Goal: Information Seeking & Learning: Learn about a topic

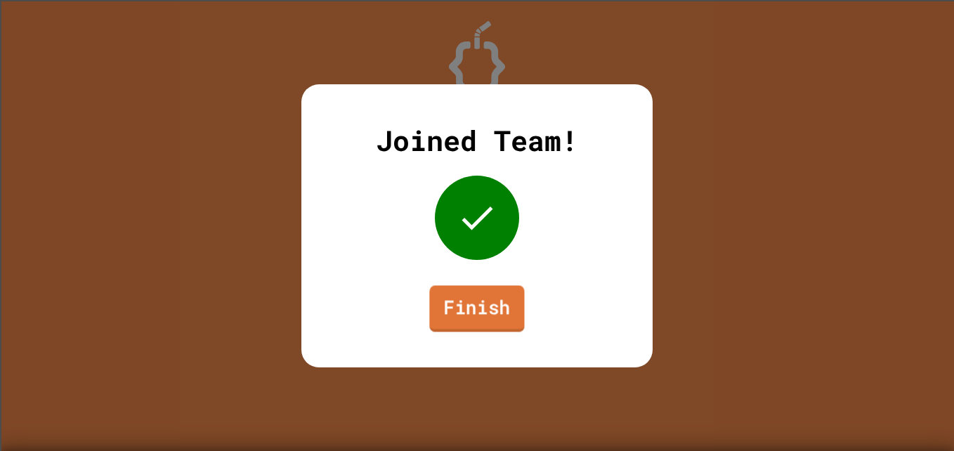
click at [501, 300] on link "Finish" at bounding box center [476, 308] width 95 height 46
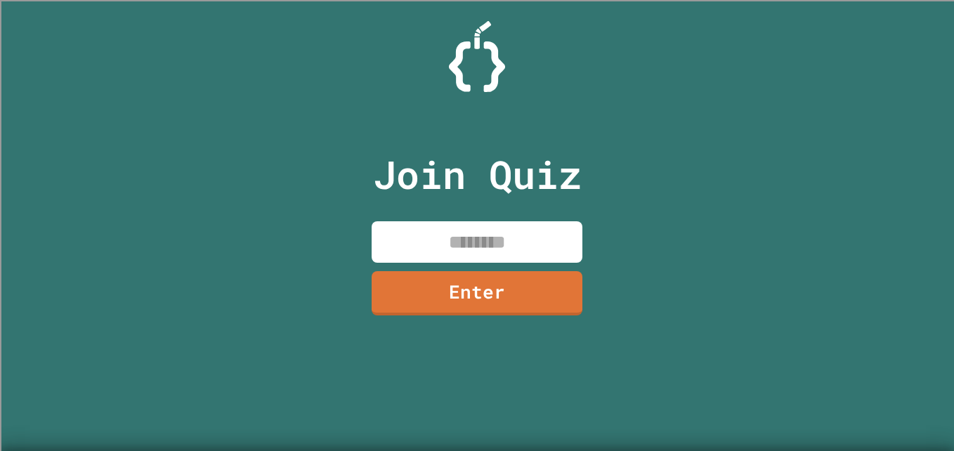
click at [457, 249] on input at bounding box center [477, 241] width 211 height 41
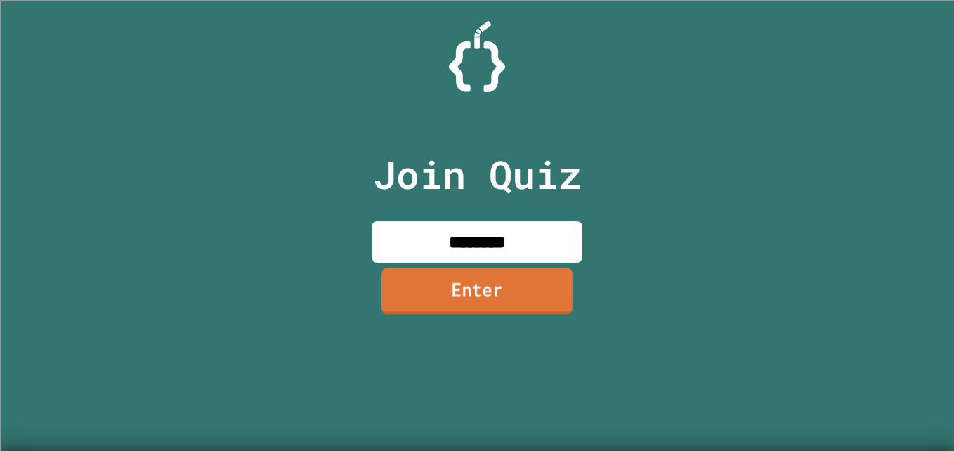
type input "********"
click at [476, 299] on link "Enter" at bounding box center [476, 291] width 191 height 46
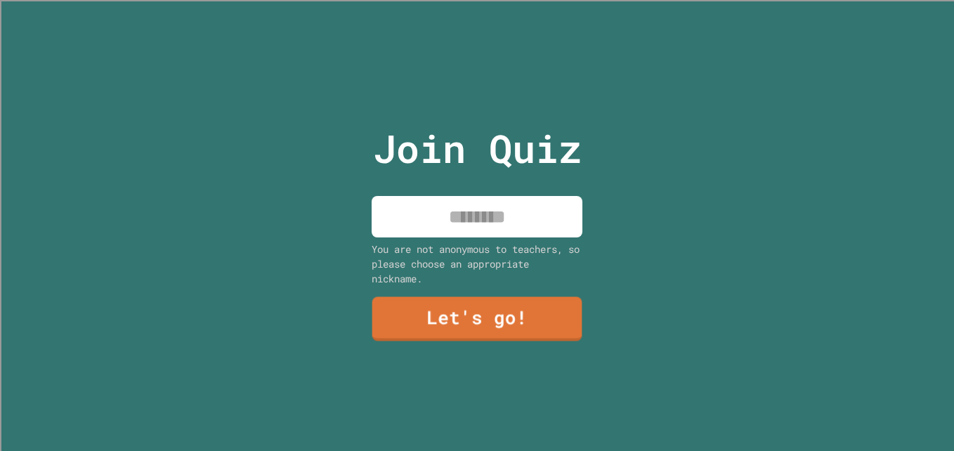
click at [521, 211] on input at bounding box center [477, 216] width 211 height 41
type input "******"
click at [502, 299] on link "Let's go!" at bounding box center [476, 317] width 204 height 46
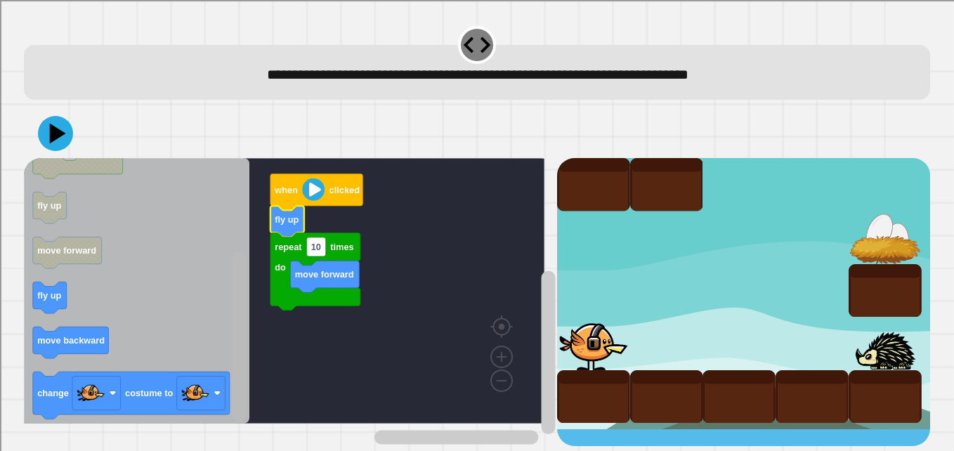
click at [226, 436] on div "**********" at bounding box center [477, 235] width 916 height 432
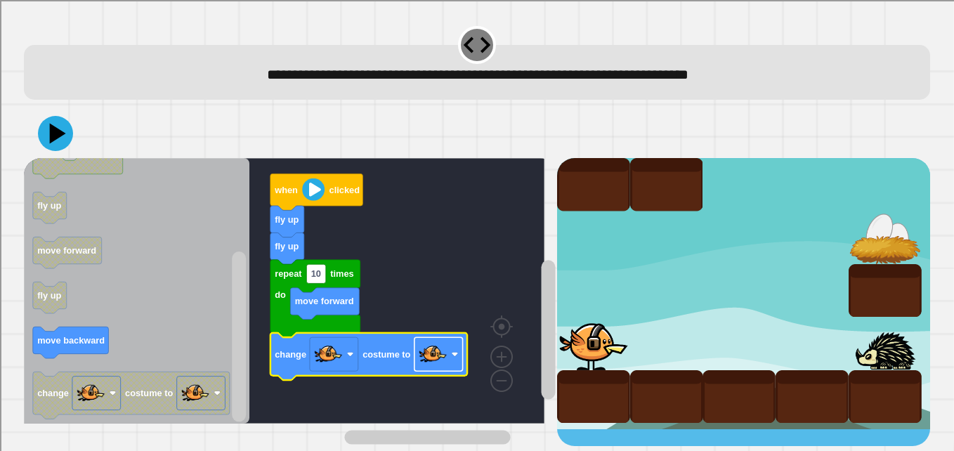
click at [439, 347] on image "Blockly Workspace" at bounding box center [433, 354] width 28 height 28
click at [320, 275] on text "10" at bounding box center [316, 273] width 10 height 11
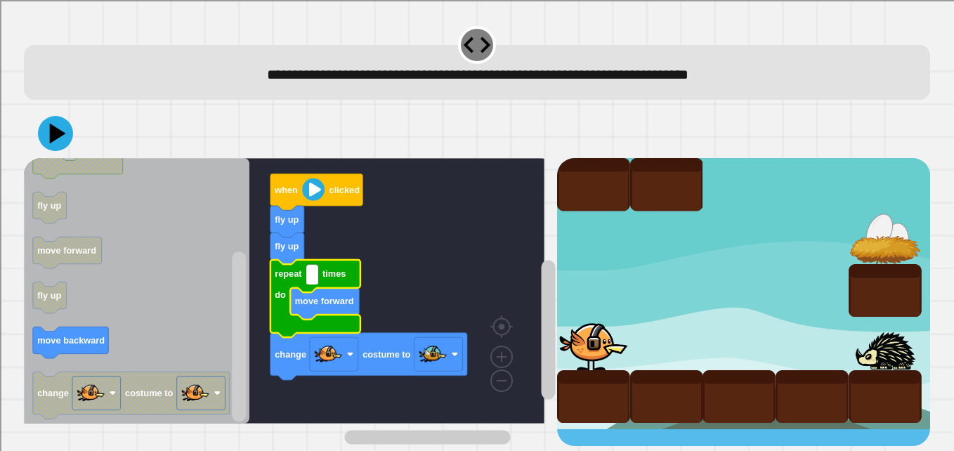
type input "*"
click at [393, 238] on rect "Blockly Workspace" at bounding box center [284, 291] width 521 height 266
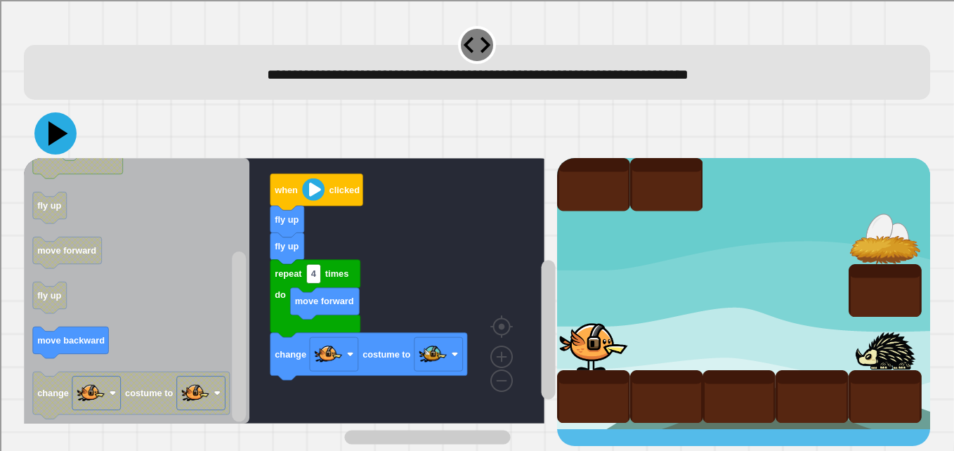
click at [48, 130] on icon at bounding box center [55, 133] width 42 height 42
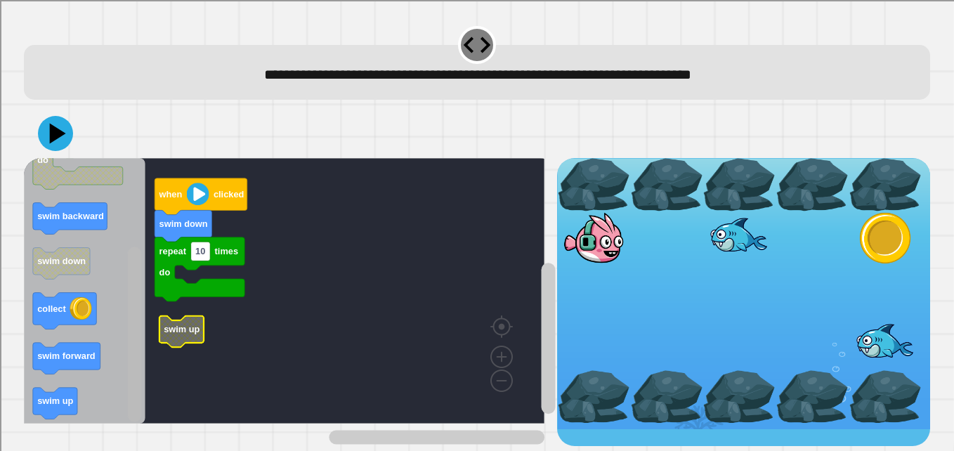
click at [132, 401] on rect "Blockly Workspace" at bounding box center [135, 334] width 14 height 175
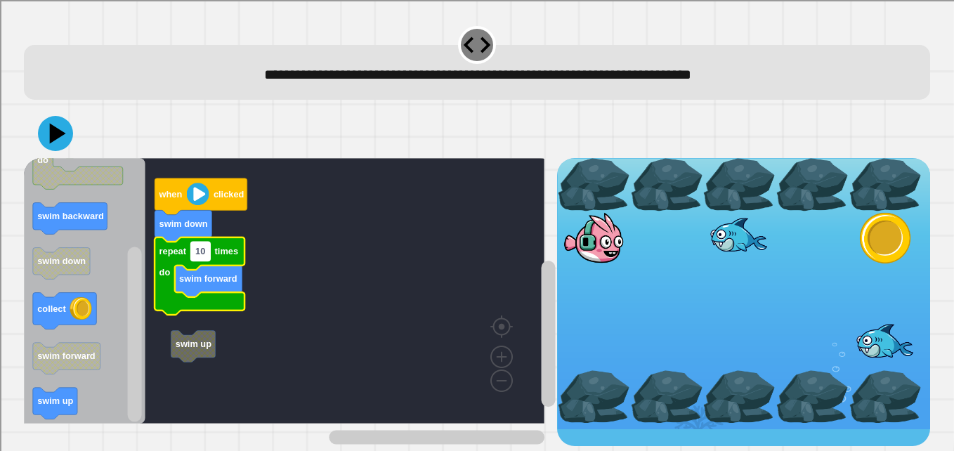
click at [204, 260] on rect "Blockly Workspace" at bounding box center [201, 251] width 20 height 19
type input "*"
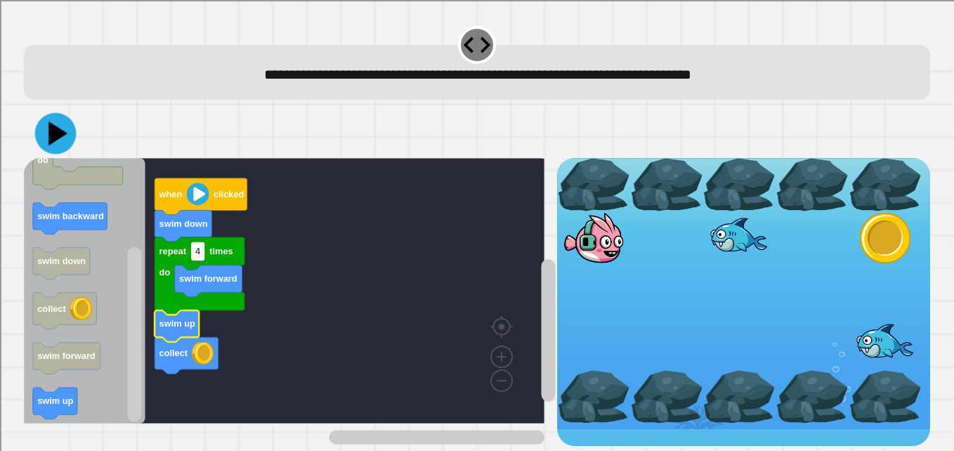
click at [51, 136] on icon at bounding box center [57, 134] width 19 height 24
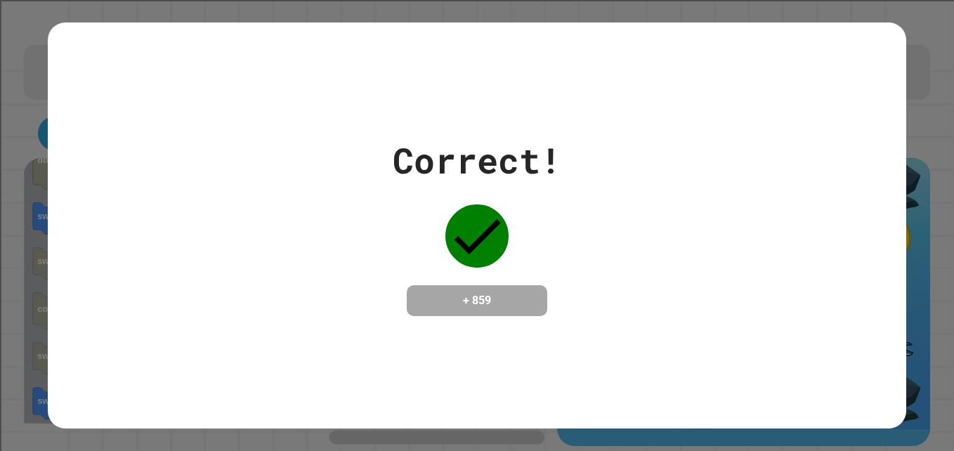
click at [51, 136] on div "Correct! + 859" at bounding box center [477, 225] width 858 height 182
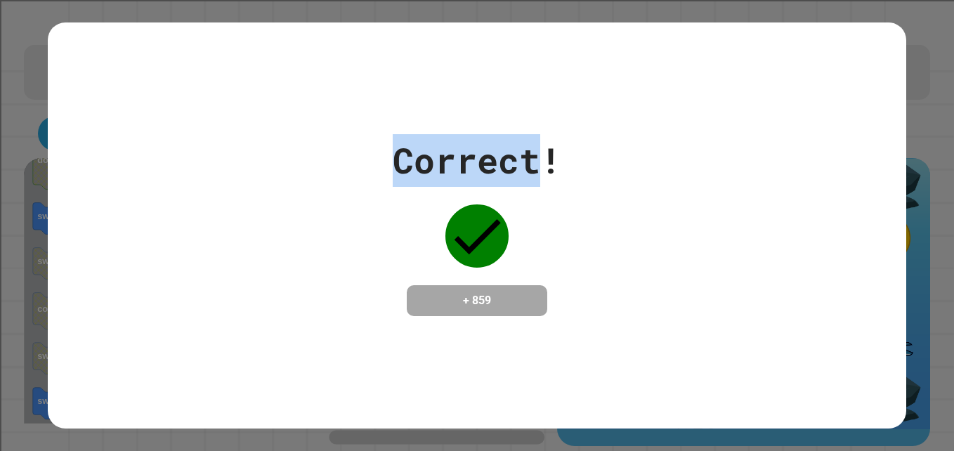
click at [51, 136] on div "Correct! + 859" at bounding box center [477, 225] width 858 height 182
click at [229, 203] on div "Correct! + 859" at bounding box center [477, 225] width 858 height 182
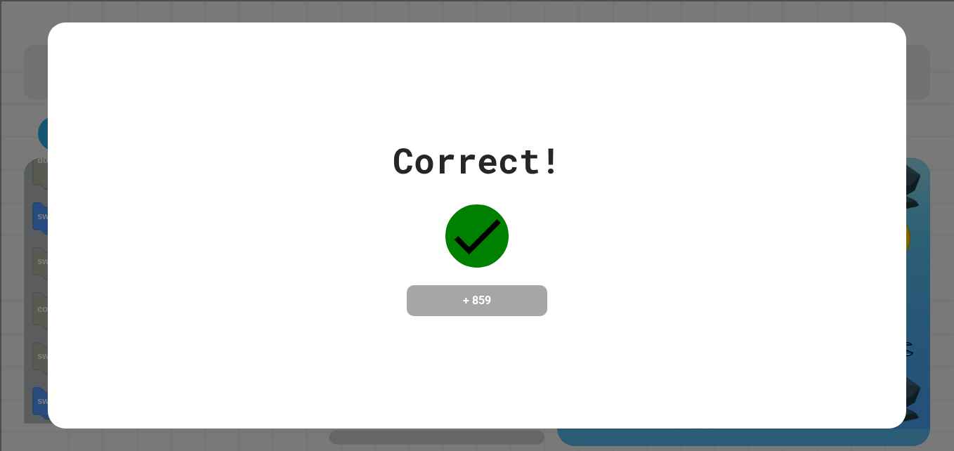
click at [229, 203] on div "Correct! + 859" at bounding box center [477, 225] width 858 height 182
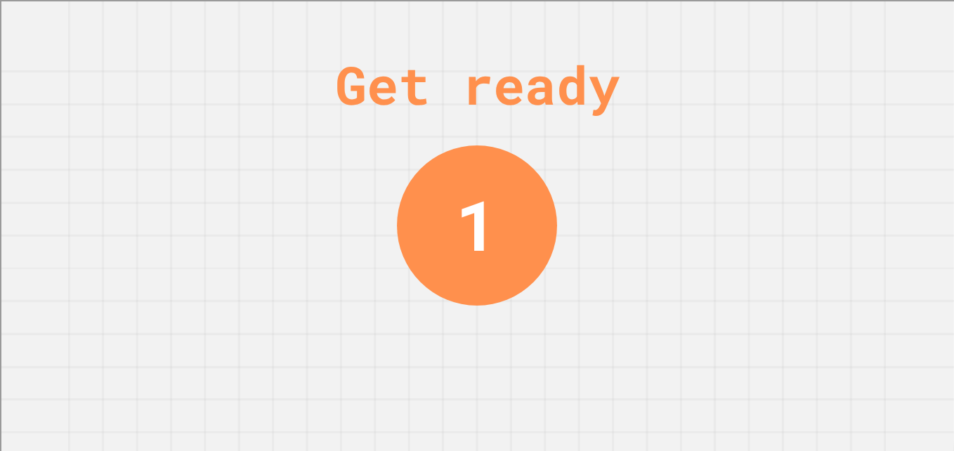
click at [229, 203] on div "Get ready 1" at bounding box center [477, 225] width 954 height 451
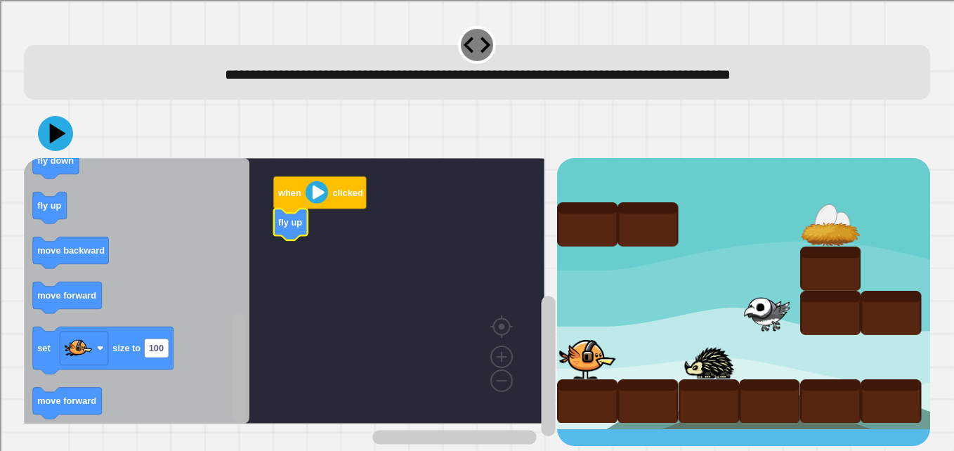
click at [203, 450] on div "**********" at bounding box center [477, 225] width 954 height 451
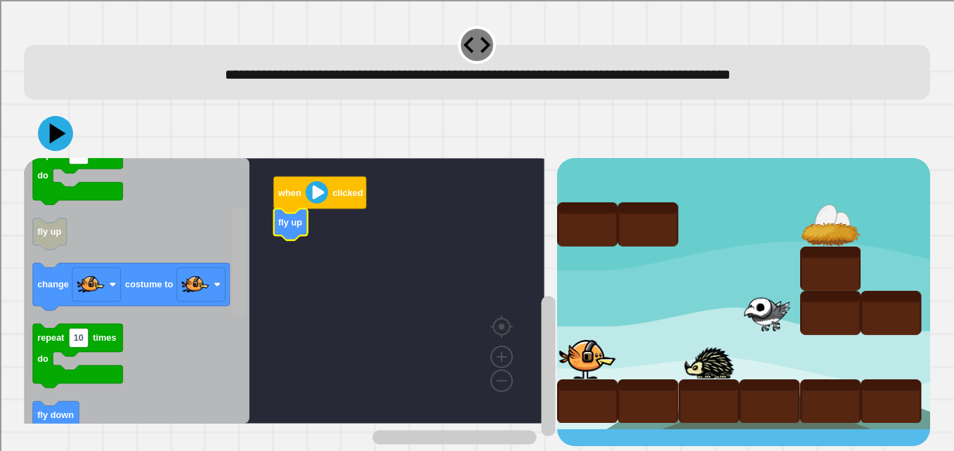
click at [256, 237] on div "when clicked fly up when clicked move forward repeat 10 times do fly up change …" at bounding box center [290, 302] width 533 height 288
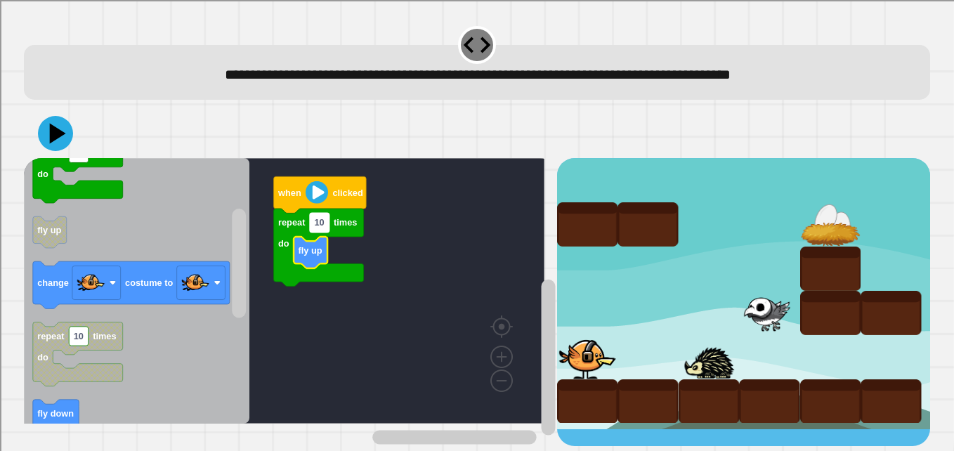
click at [326, 223] on rect "Blockly Workspace" at bounding box center [320, 223] width 20 height 19
type input "*"
click at [414, 272] on rect "Blockly Workspace" at bounding box center [284, 291] width 521 height 266
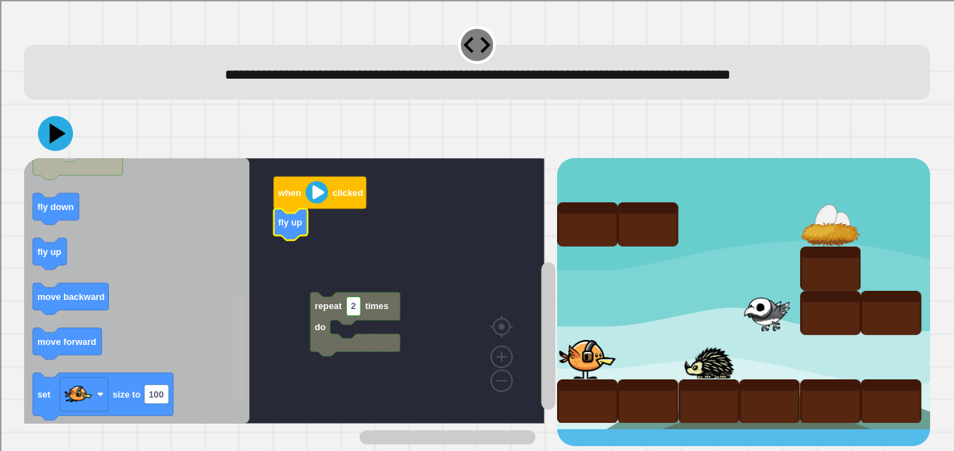
click at [233, 356] on rect "Blockly Workspace" at bounding box center [239, 349] width 14 height 110
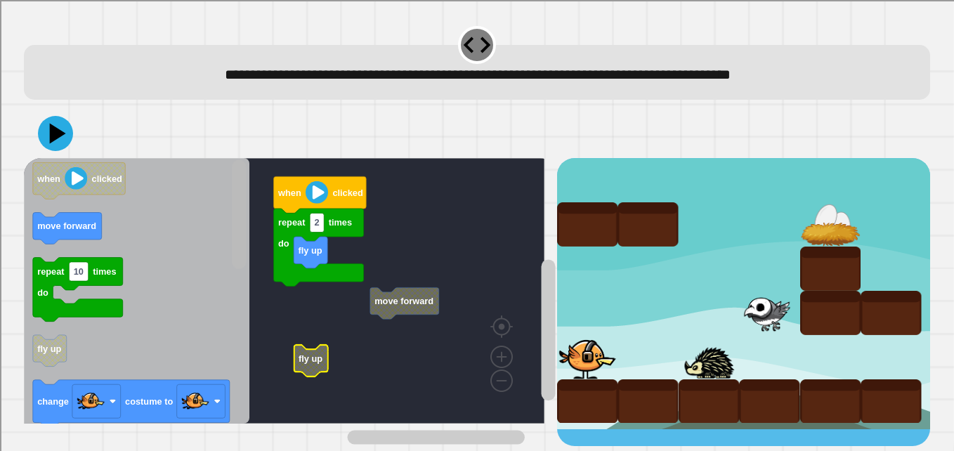
click at [259, 195] on div "when clicked repeat 2 times do fly up move forward fly up when clicked move for…" at bounding box center [290, 302] width 533 height 288
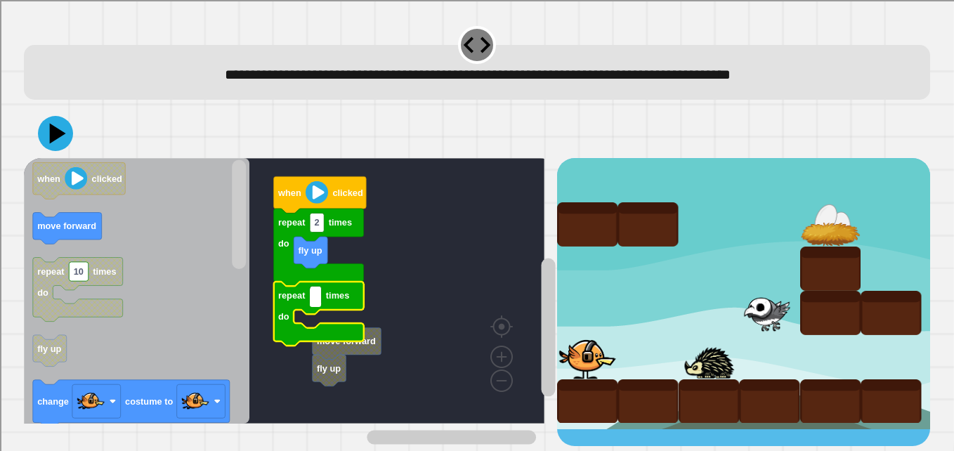
type input "*"
click at [410, 308] on rect "Blockly Workspace" at bounding box center [284, 291] width 521 height 266
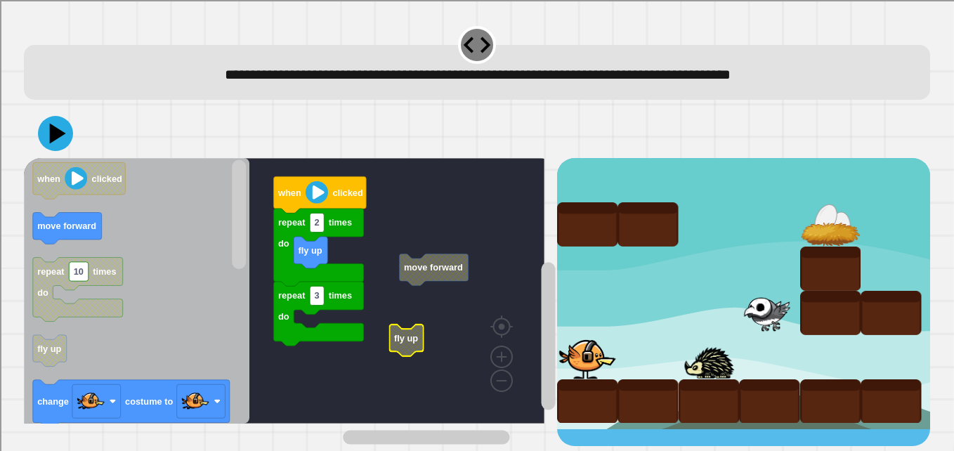
click at [417, 272] on g "when clicked repeat 2 times do fly up repeat 3 times do move forward fly up" at bounding box center [291, 291] width 534 height 266
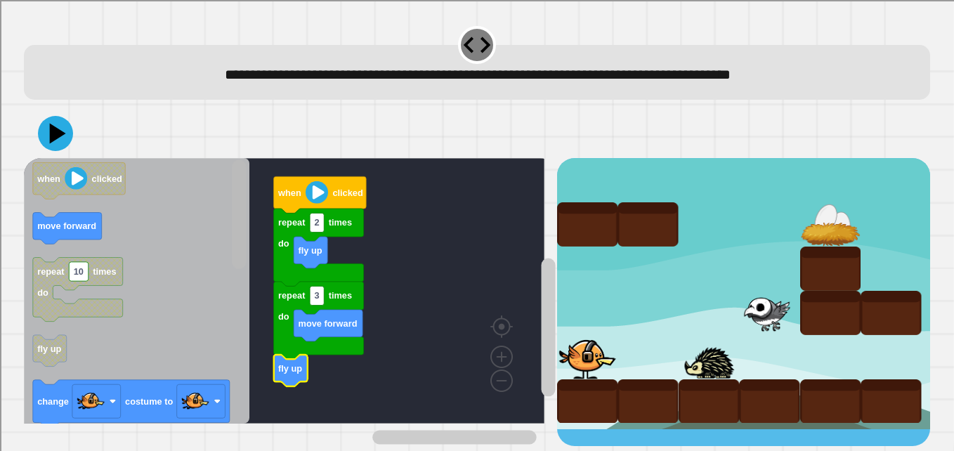
click at [234, 270] on rect "Blockly Workspace" at bounding box center [239, 215] width 14 height 110
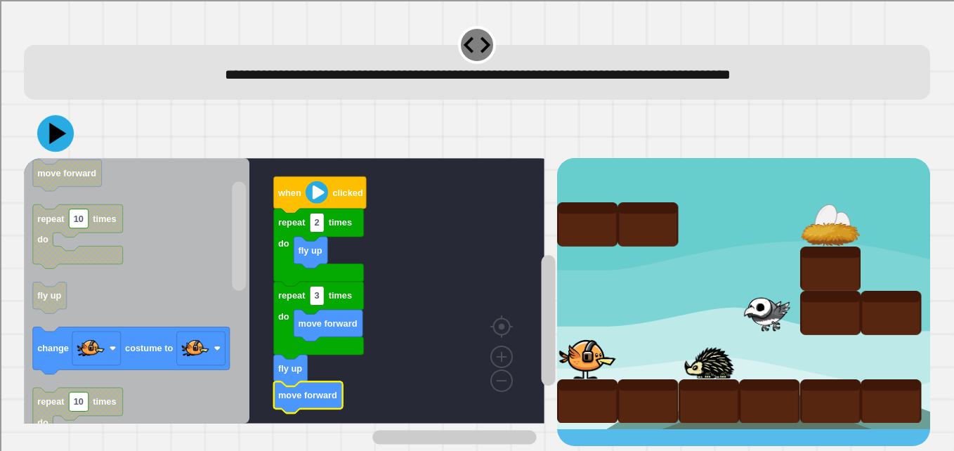
click at [64, 138] on icon at bounding box center [55, 133] width 37 height 37
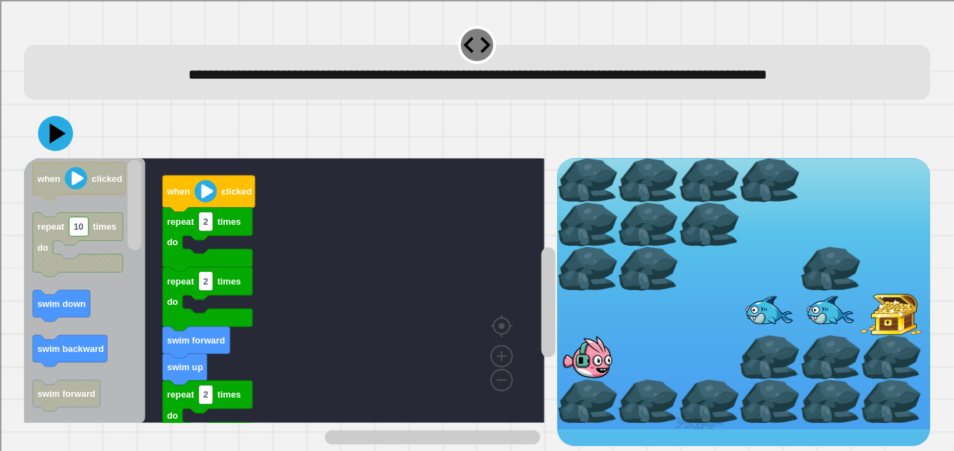
scroll to position [22, 0]
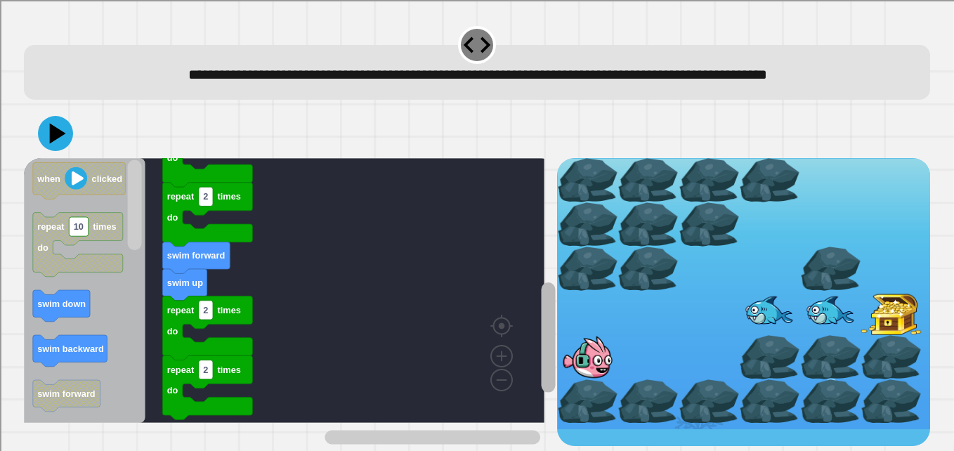
click at [541, 288] on rect "Blockly Workspace" at bounding box center [548, 337] width 14 height 110
click at [540, 259] on rect "Blockly Workspace" at bounding box center [549, 323] width 18 height 247
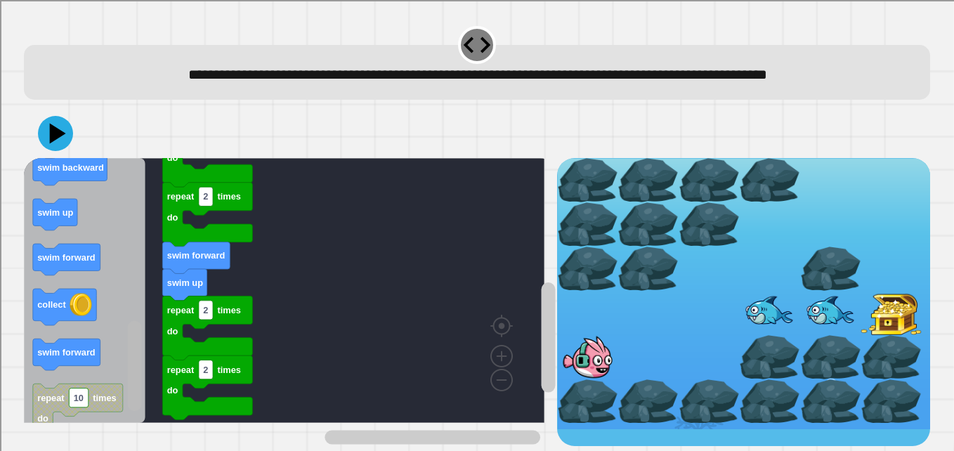
click at [141, 370] on rect "Blockly Workspace" at bounding box center [135, 366] width 14 height 91
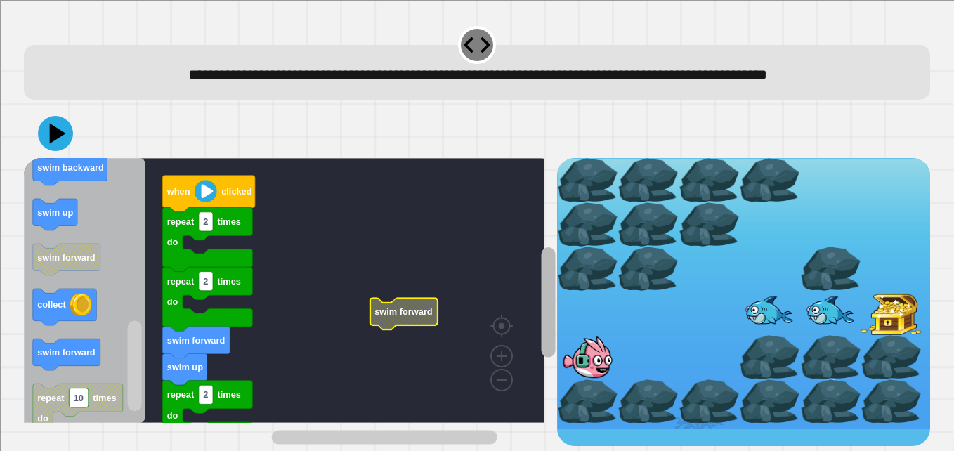
click at [541, 256] on rect "Blockly Workspace" at bounding box center [548, 302] width 14 height 110
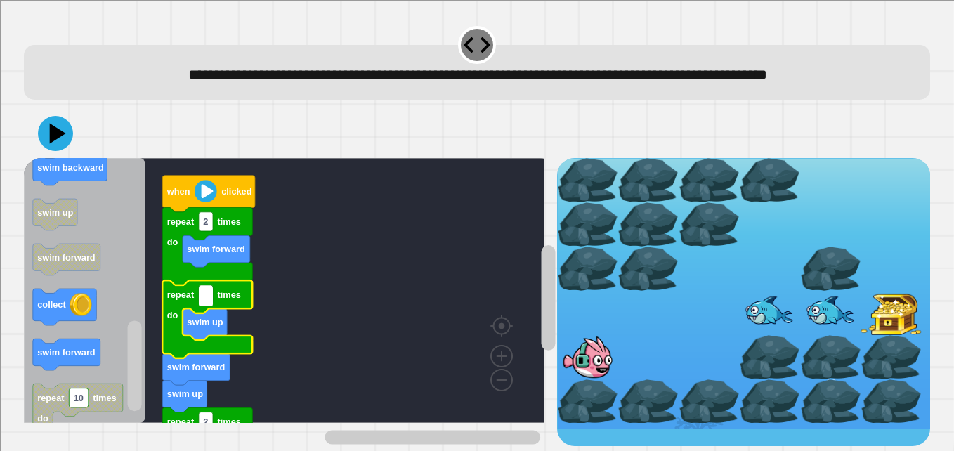
type input "*"
click at [372, 270] on rect "Blockly Workspace" at bounding box center [284, 290] width 521 height 265
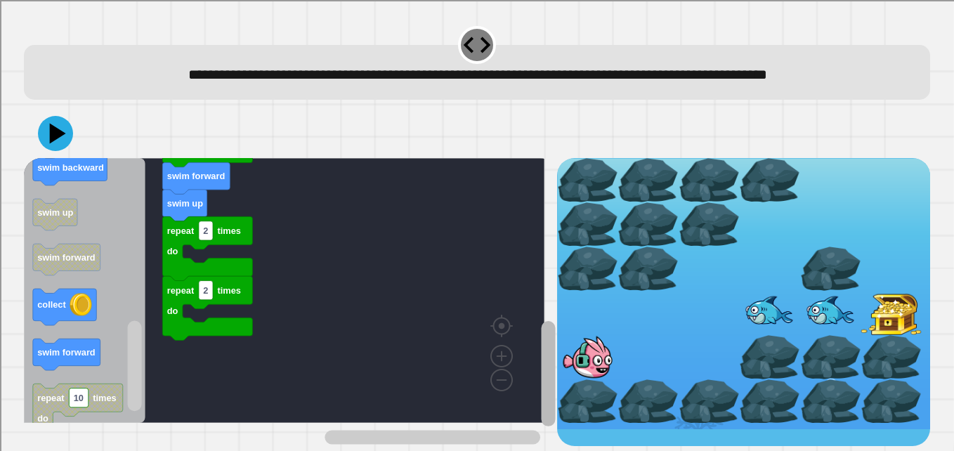
click at [541, 333] on rect "Blockly Workspace" at bounding box center [548, 373] width 14 height 105
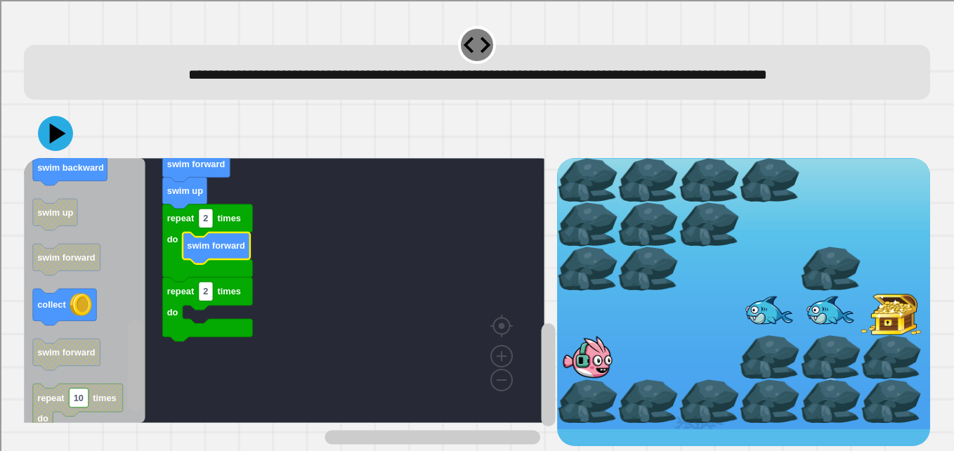
click at [134, 352] on g "Blockly Workspace" at bounding box center [135, 290] width 18 height 261
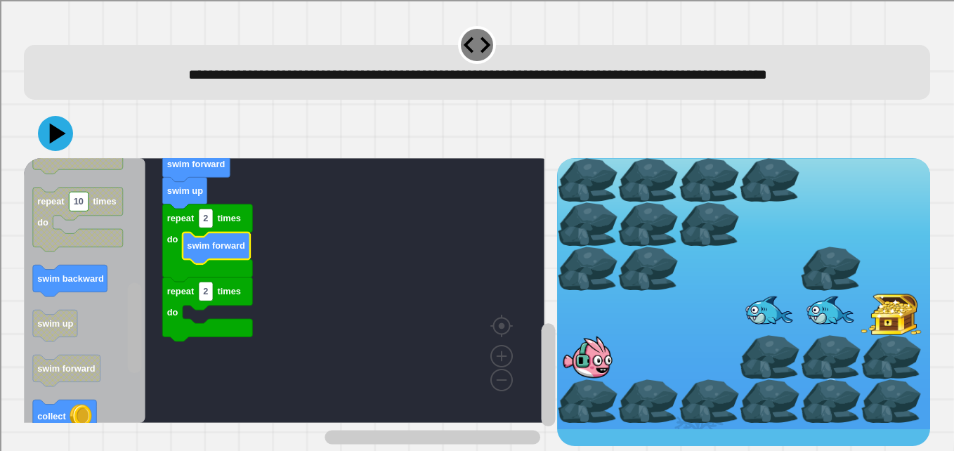
click at [133, 346] on rect "Blockly Workspace" at bounding box center [135, 328] width 14 height 91
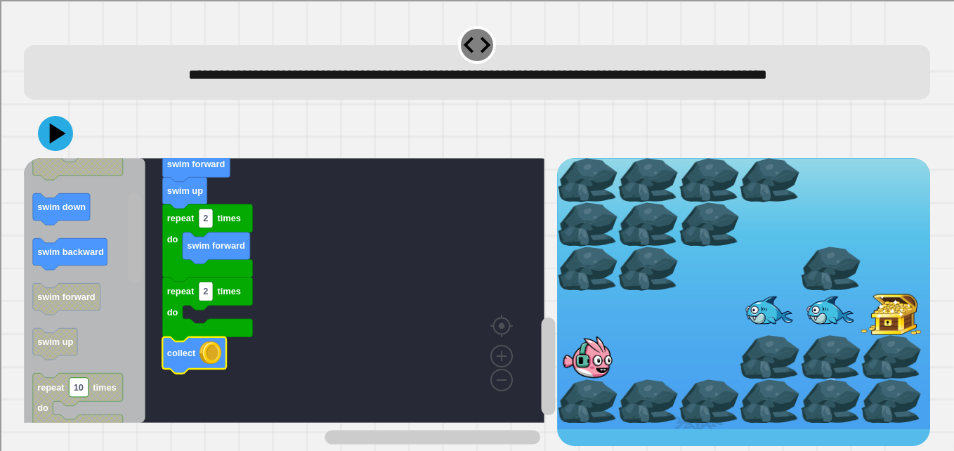
click at [131, 230] on rect "Blockly Workspace" at bounding box center [135, 238] width 14 height 91
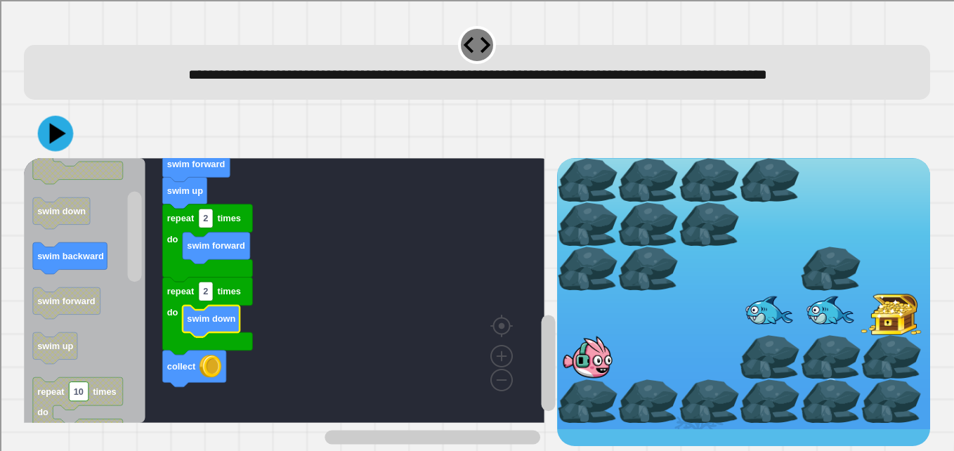
click at [53, 146] on icon at bounding box center [56, 134] width 36 height 36
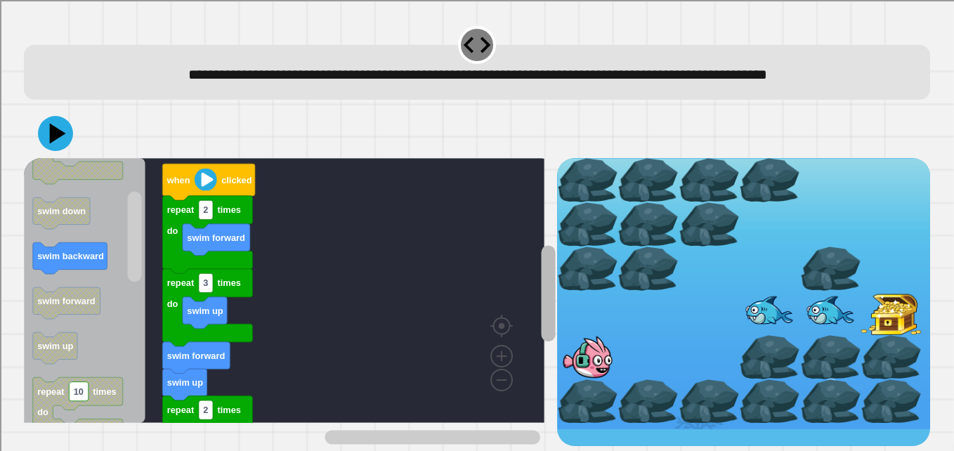
click at [525, 268] on div "when clicked repeat 2 times do swim forward swim up repeat 2 times do swim forw…" at bounding box center [290, 302] width 533 height 288
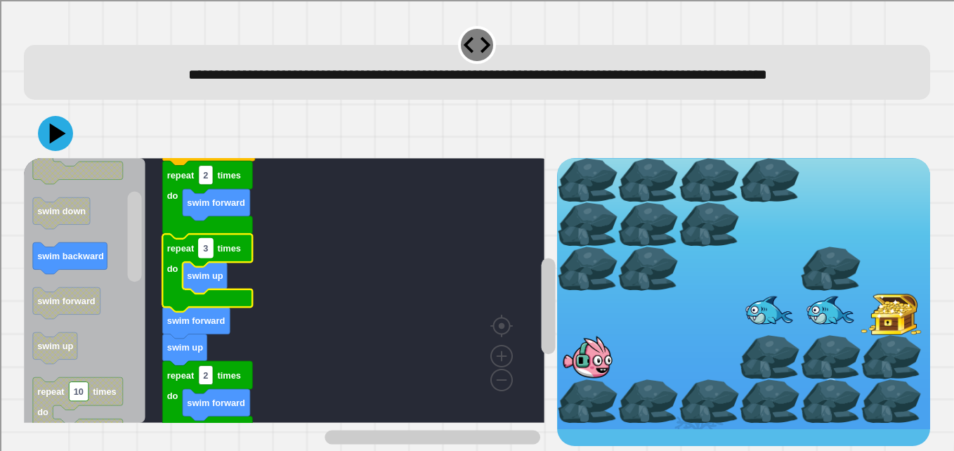
click at [208, 251] on text "3" at bounding box center [205, 248] width 5 height 11
type input "*"
click at [51, 136] on icon at bounding box center [58, 134] width 20 height 25
click at [65, 140] on icon at bounding box center [55, 133] width 42 height 42
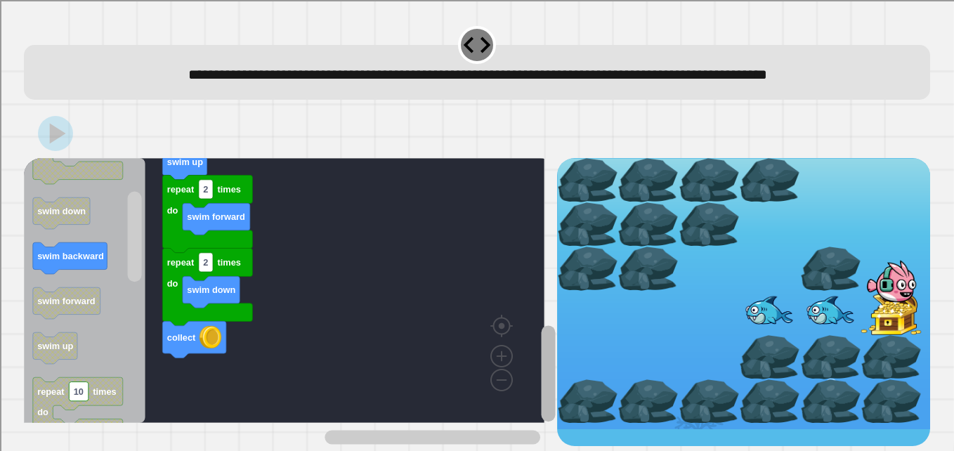
click at [541, 326] on rect "Blockly Workspace" at bounding box center [548, 374] width 14 height 96
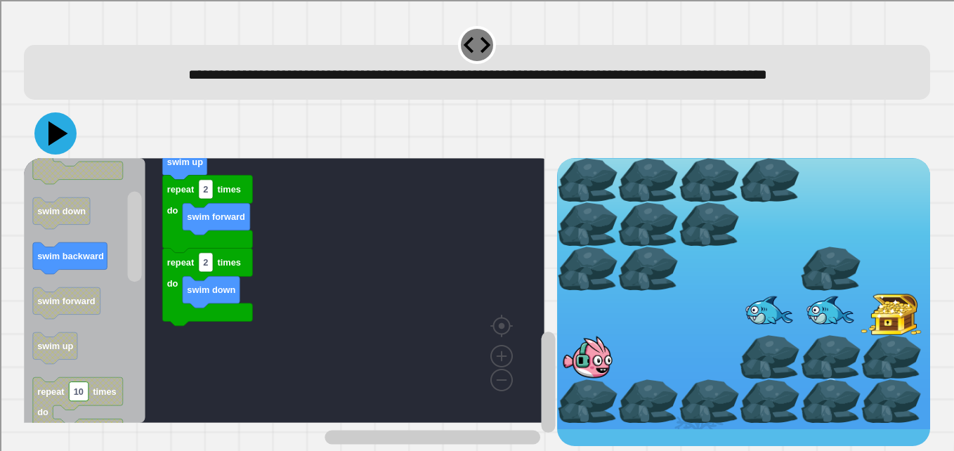
click at [58, 136] on icon at bounding box center [58, 134] width 20 height 25
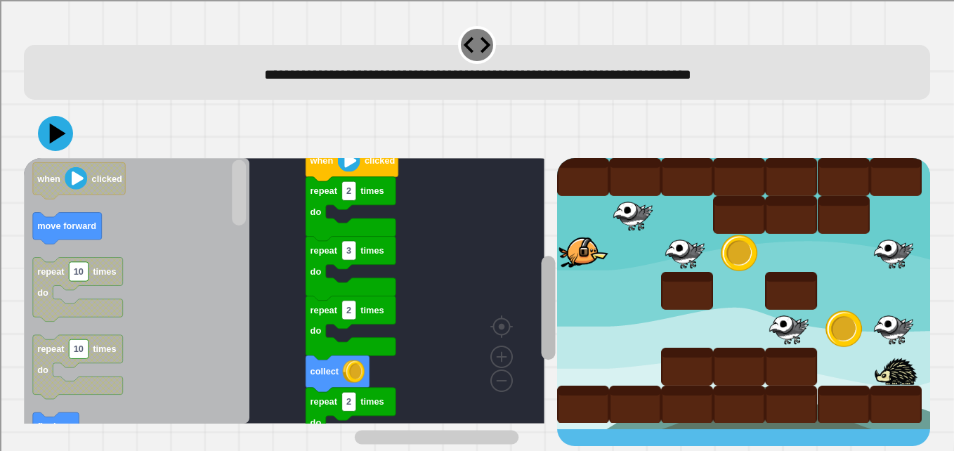
click at [540, 247] on g "Blockly Workspace" at bounding box center [549, 322] width 18 height 247
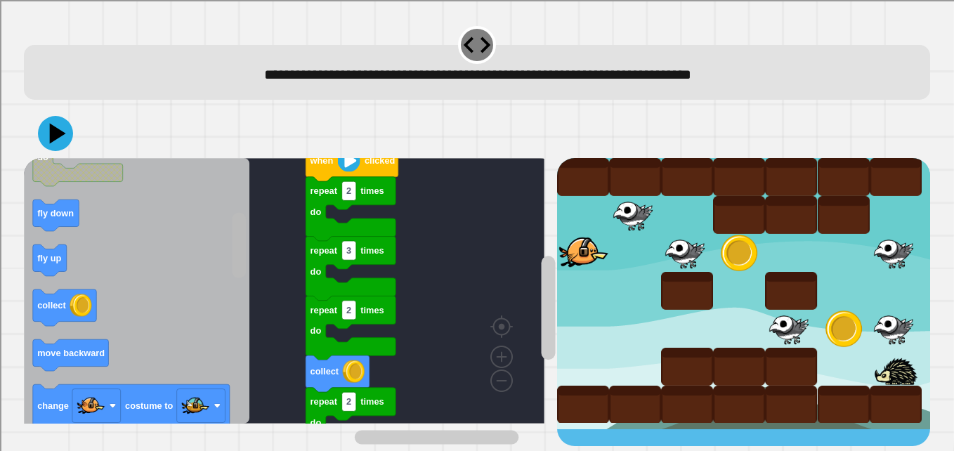
click at [237, 253] on rect "Blockly Workspace" at bounding box center [239, 245] width 14 height 65
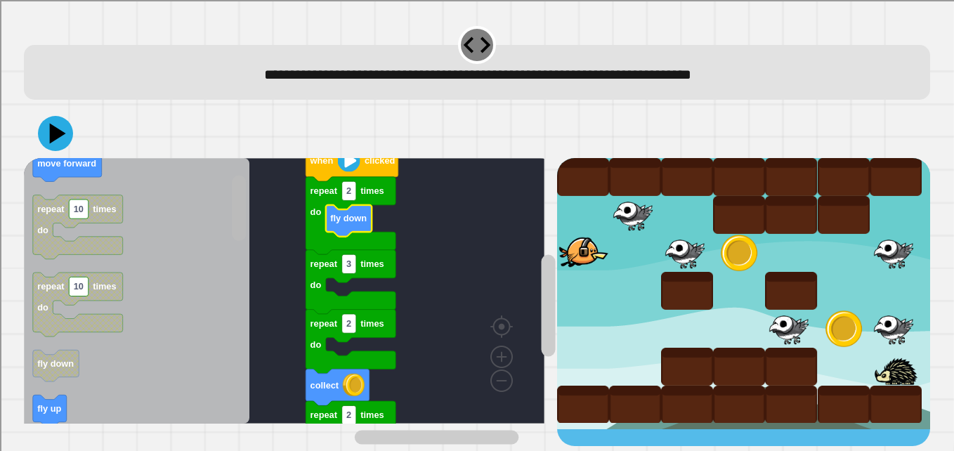
click at [249, 174] on div "repeat 2 times do repeat 2 times do collect repeat 2 times do repeat 3 times do…" at bounding box center [290, 302] width 533 height 288
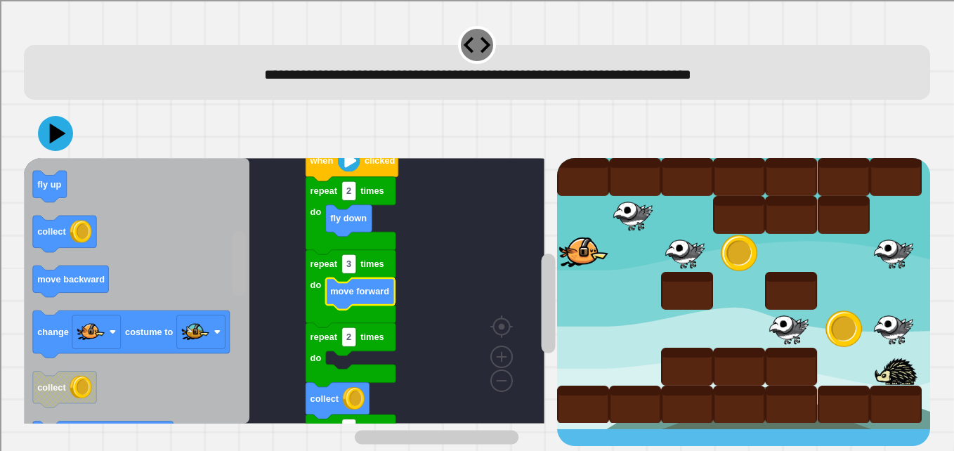
click at [234, 282] on rect "Blockly Workspace" at bounding box center [239, 263] width 14 height 65
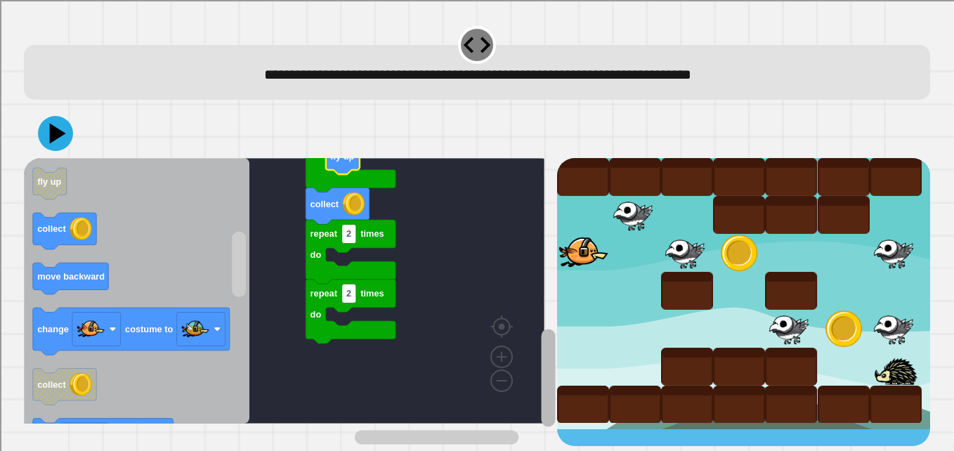
click at [541, 338] on rect "Blockly Workspace" at bounding box center [548, 378] width 14 height 98
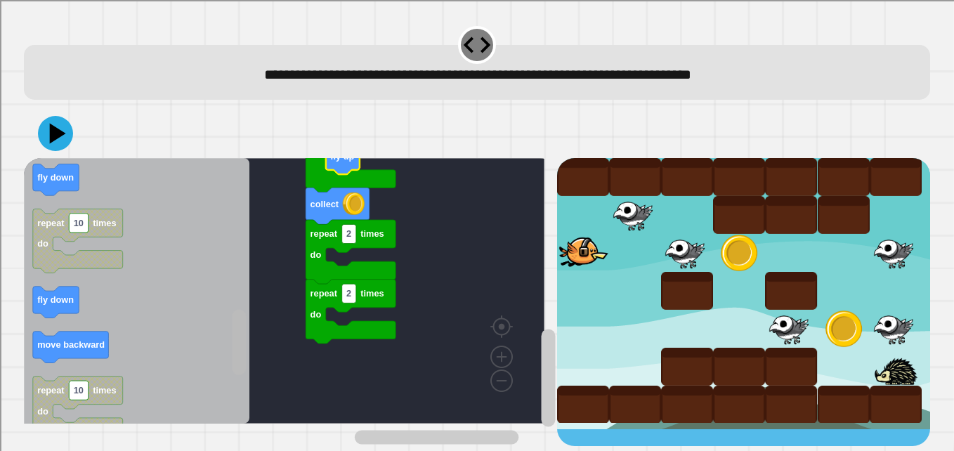
click at [244, 358] on rect "Blockly Workspace" at bounding box center [239, 342] width 14 height 65
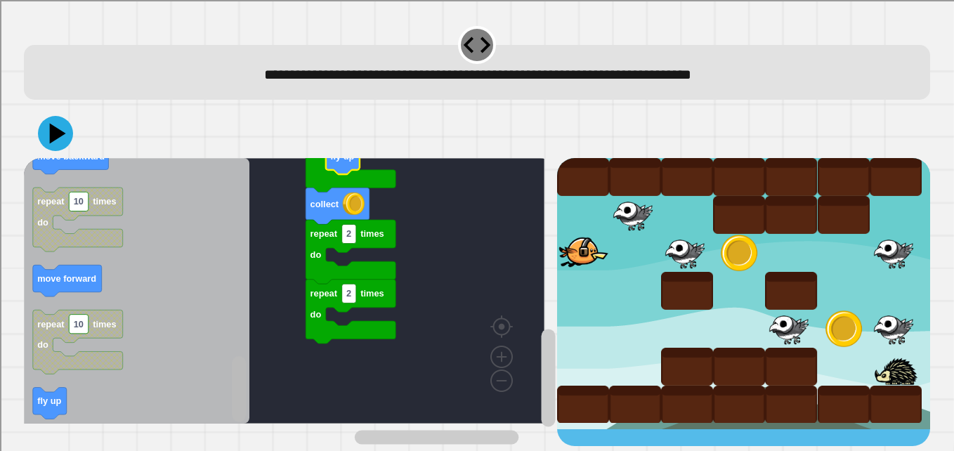
click at [235, 403] on rect "Blockly Workspace" at bounding box center [239, 388] width 14 height 65
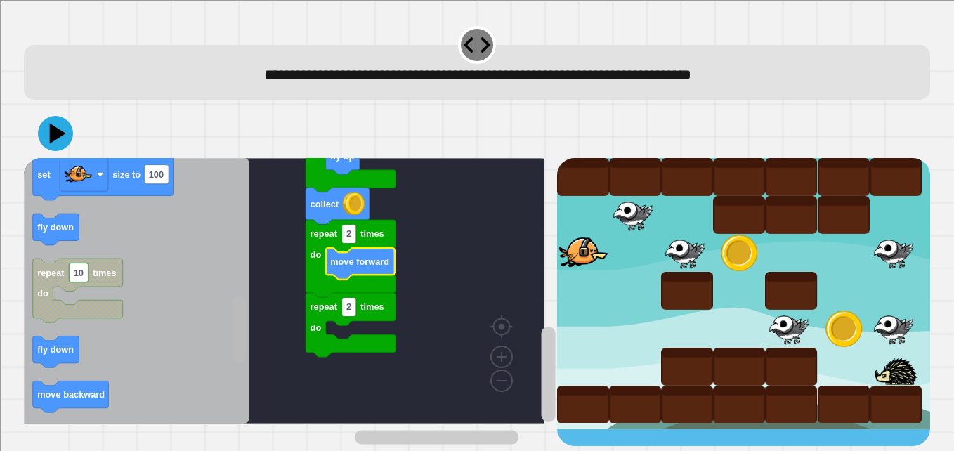
click at [247, 320] on g "Blockly Workspace" at bounding box center [239, 291] width 18 height 262
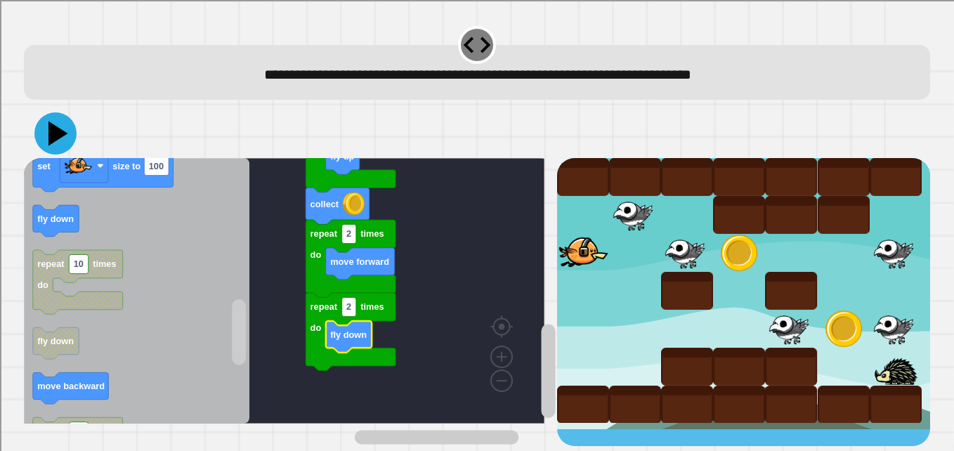
click at [63, 139] on icon at bounding box center [55, 133] width 42 height 42
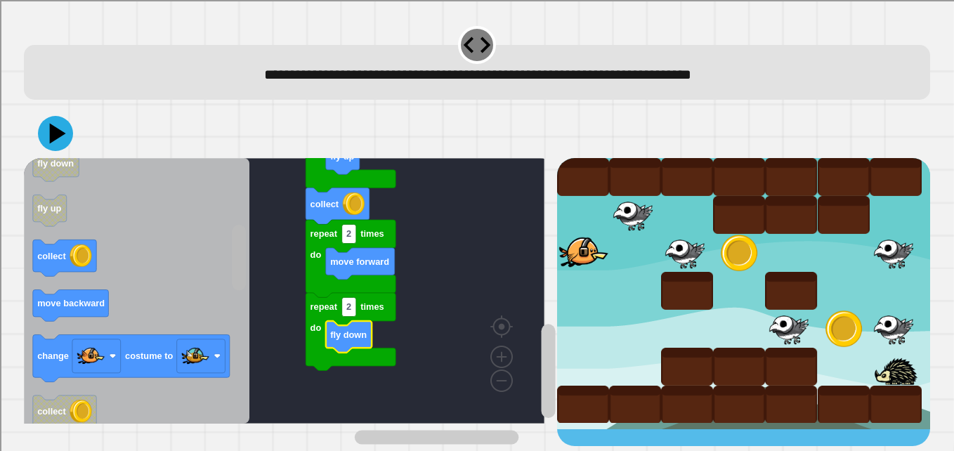
click at [245, 241] on rect "Blockly Workspace" at bounding box center [239, 257] width 14 height 65
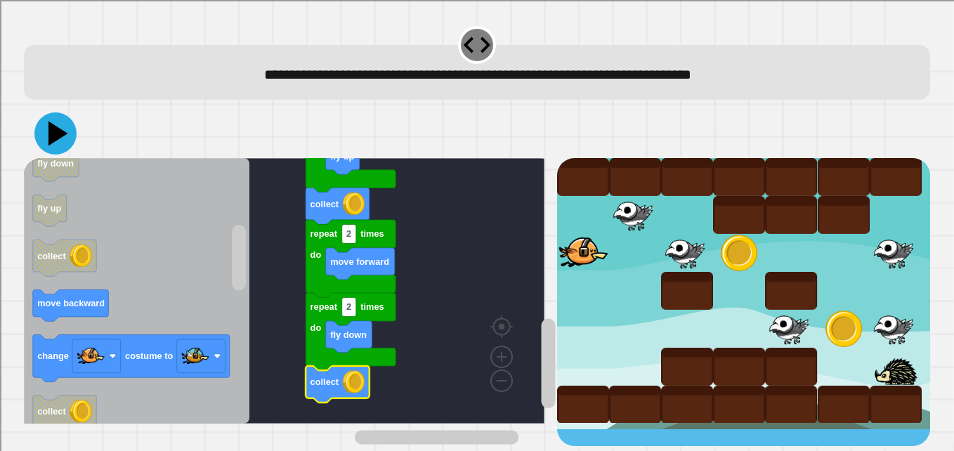
click at [51, 127] on icon at bounding box center [58, 134] width 20 height 25
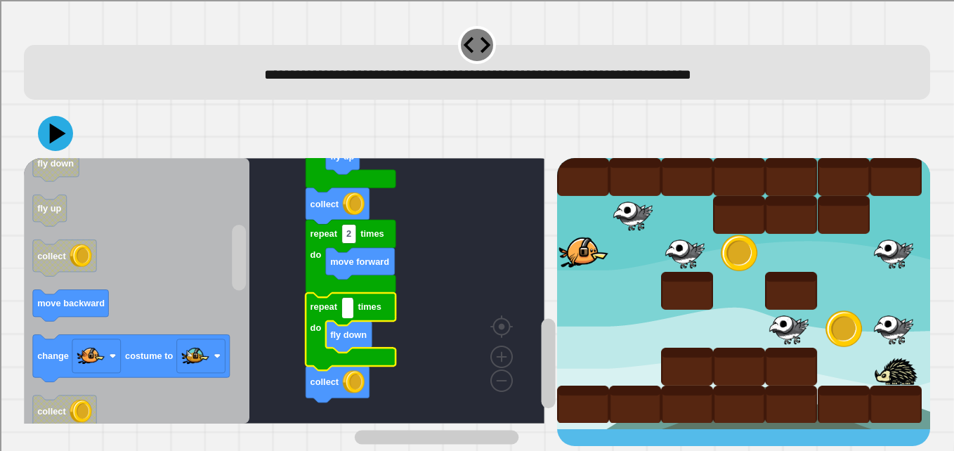
type input "*"
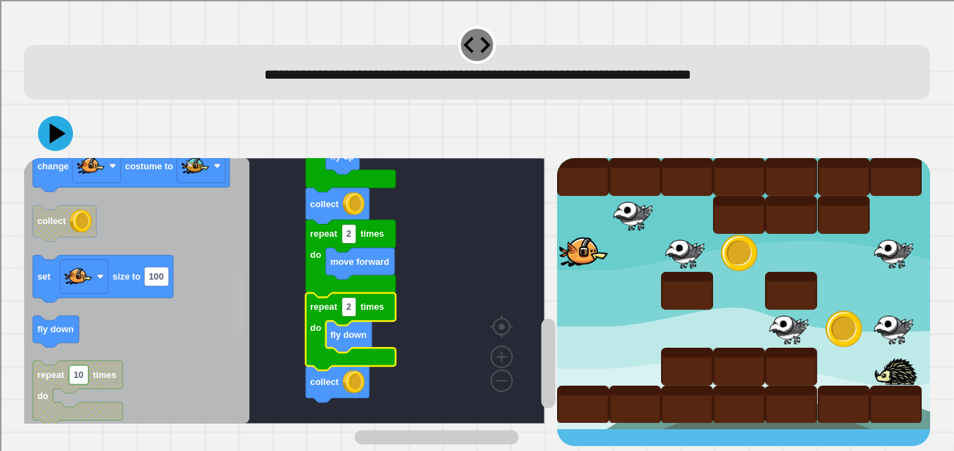
click at [226, 300] on div "when clicked repeat 2 times do fly down repeat 3 times do move forward repeat 2…" at bounding box center [290, 302] width 533 height 288
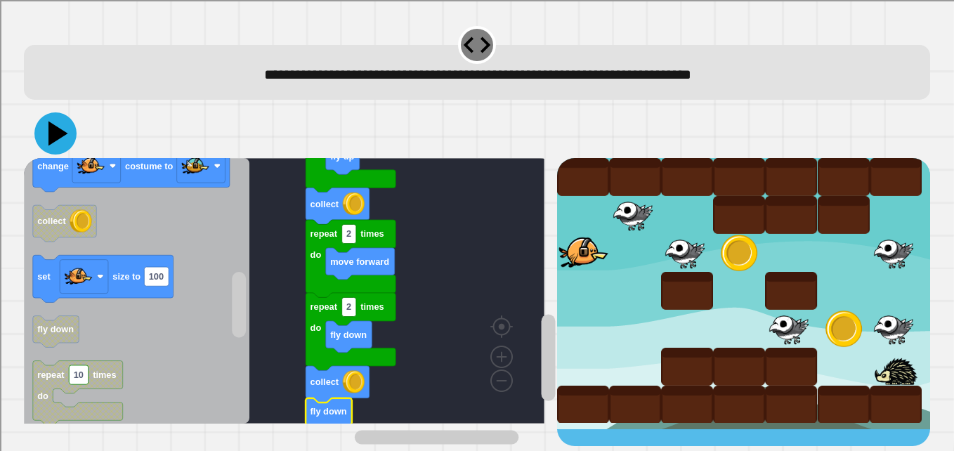
click at [55, 128] on icon at bounding box center [55, 133] width 42 height 42
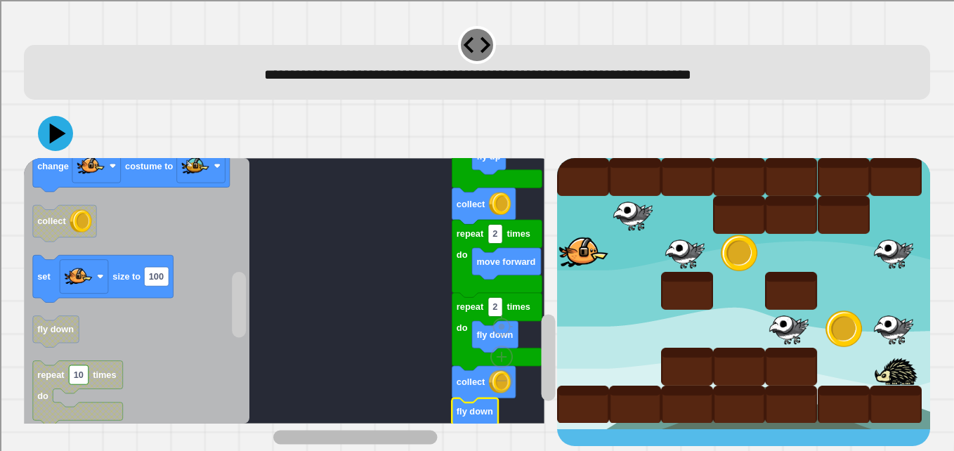
click at [322, 429] on rect "Blockly Workspace" at bounding box center [411, 438] width 277 height 18
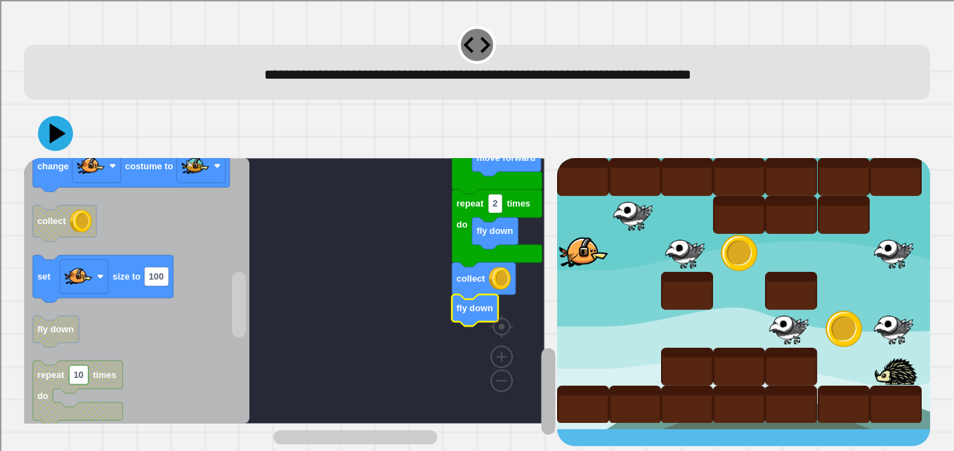
click at [541, 378] on rect "Blockly Workspace" at bounding box center [548, 391] width 14 height 86
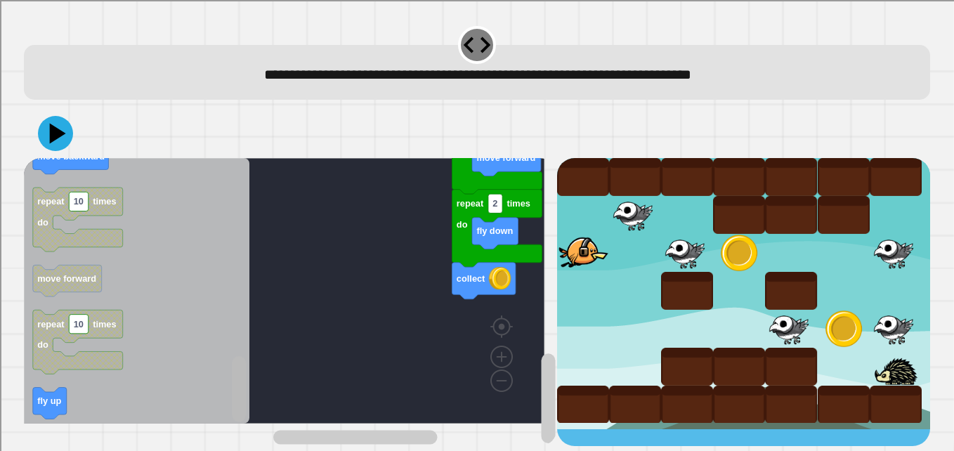
click at [202, 419] on div "when clicked repeat 2 times do fly down repeat 3 times do move forward repeat 2…" at bounding box center [290, 302] width 533 height 288
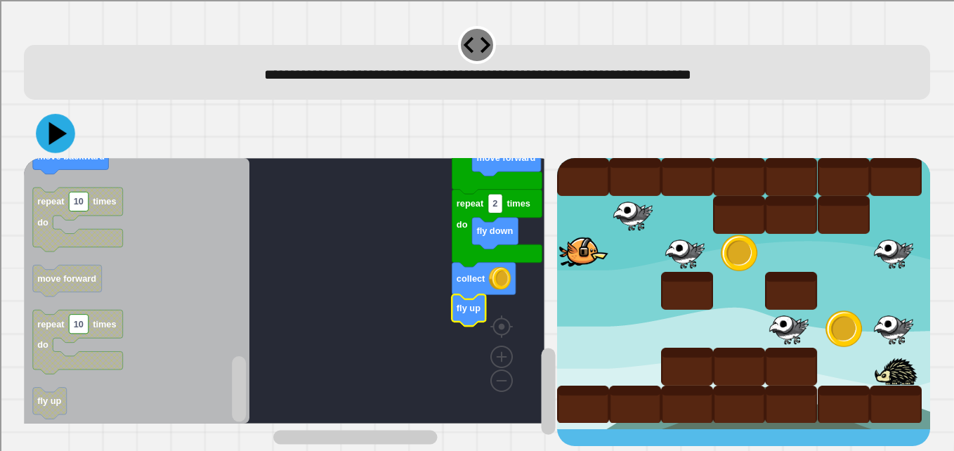
click at [62, 144] on icon at bounding box center [55, 133] width 39 height 39
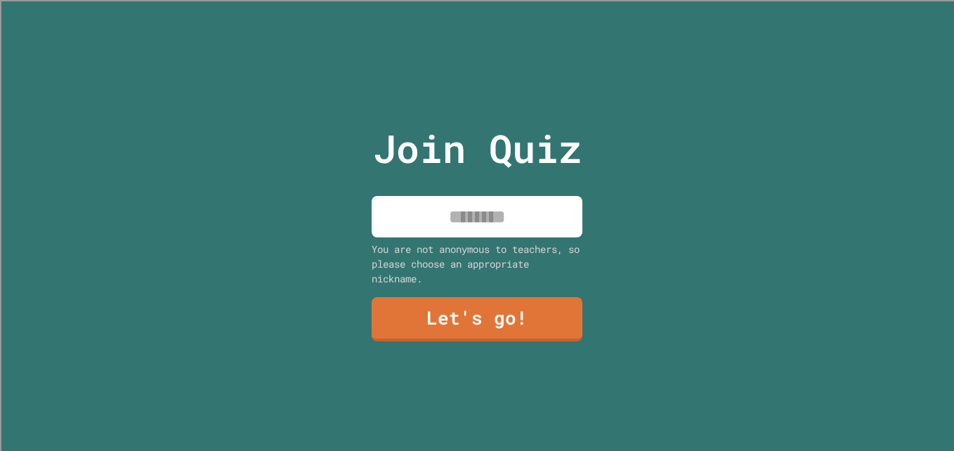
click at [517, 218] on input at bounding box center [477, 216] width 211 height 41
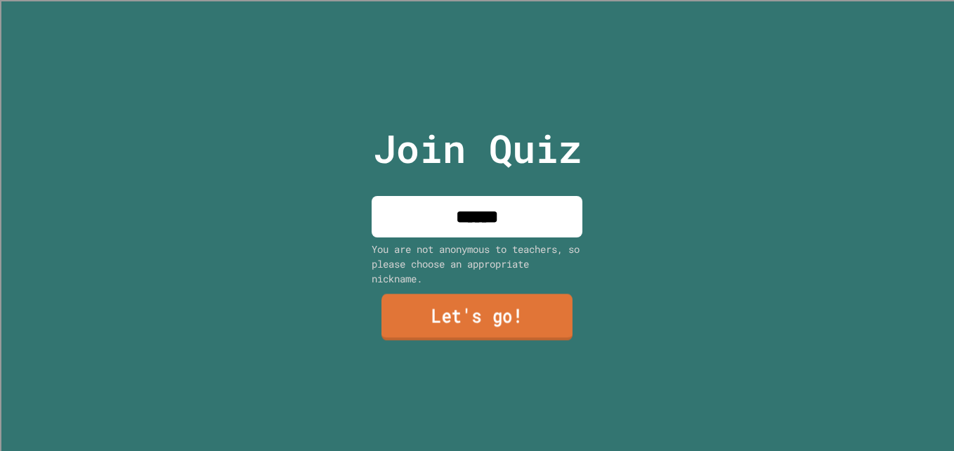
type input "******"
click at [500, 306] on link "Let's go!" at bounding box center [476, 317] width 191 height 46
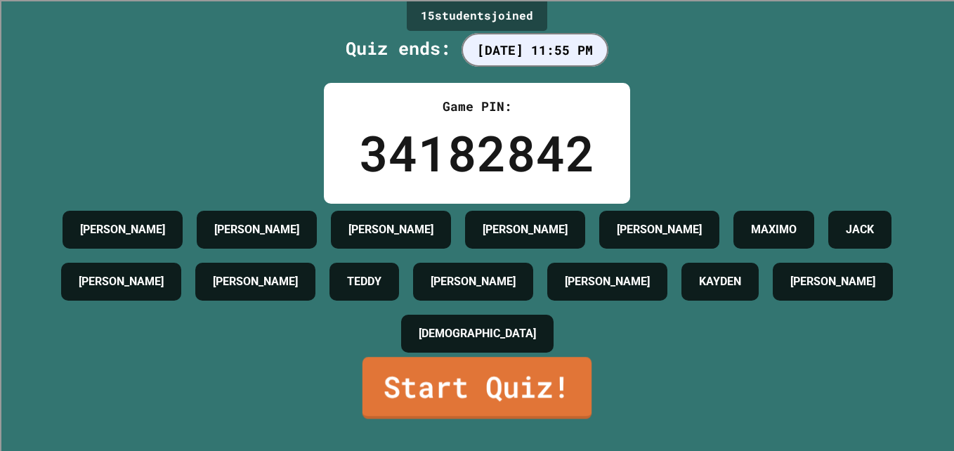
click at [495, 405] on link "Start Quiz!" at bounding box center [476, 388] width 229 height 62
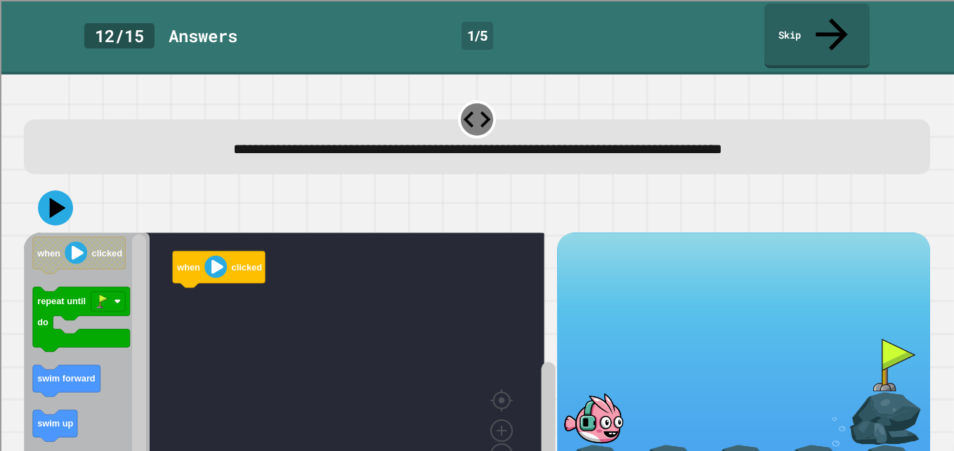
click at [923, 169] on div "**********" at bounding box center [477, 262] width 954 height 377
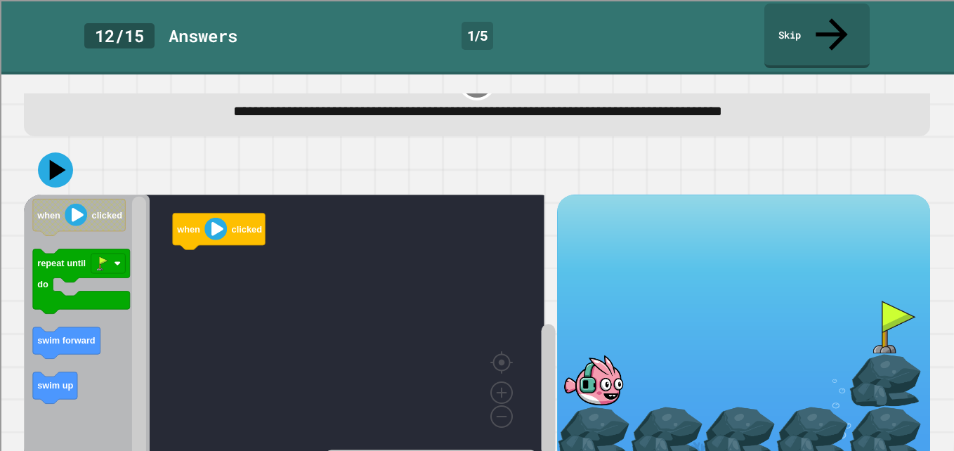
scroll to position [41, 0]
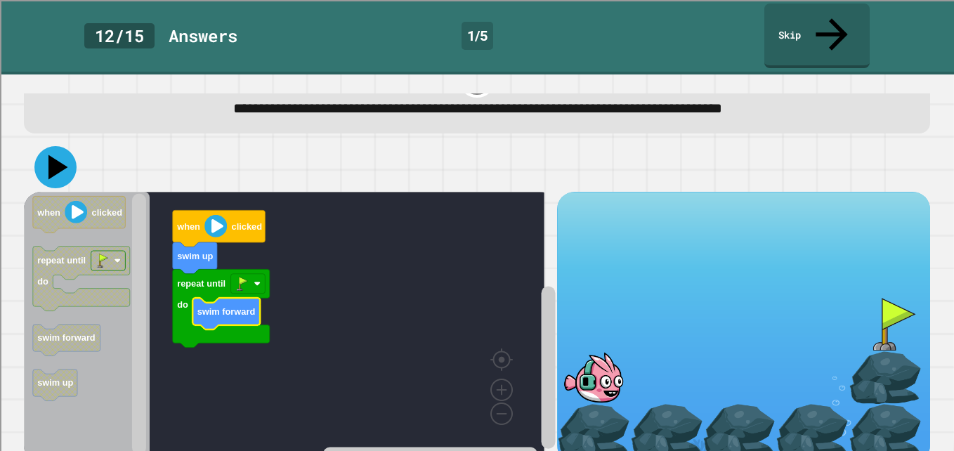
click at [66, 146] on icon at bounding box center [55, 167] width 42 height 42
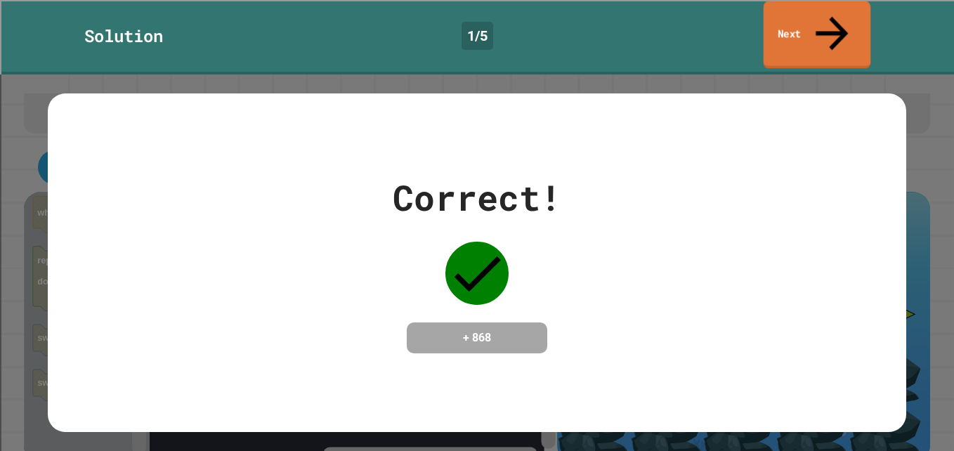
click at [810, 22] on link "Next" at bounding box center [817, 35] width 107 height 68
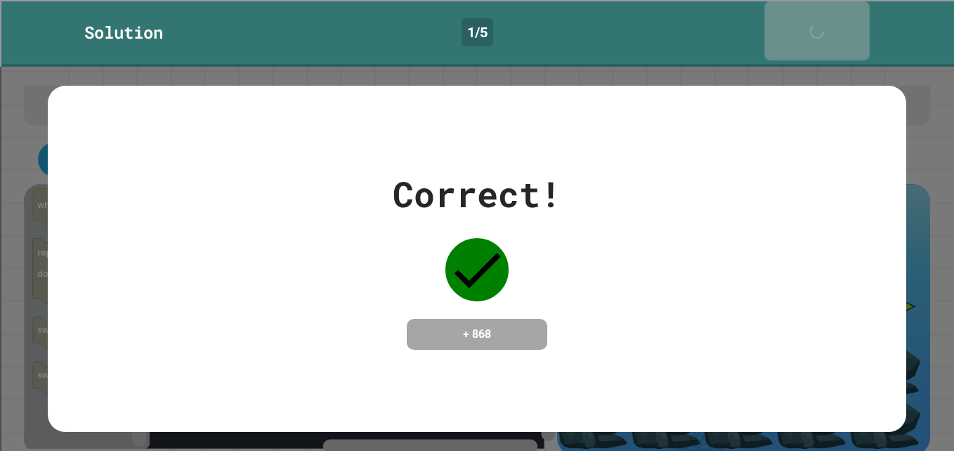
scroll to position [39, 0]
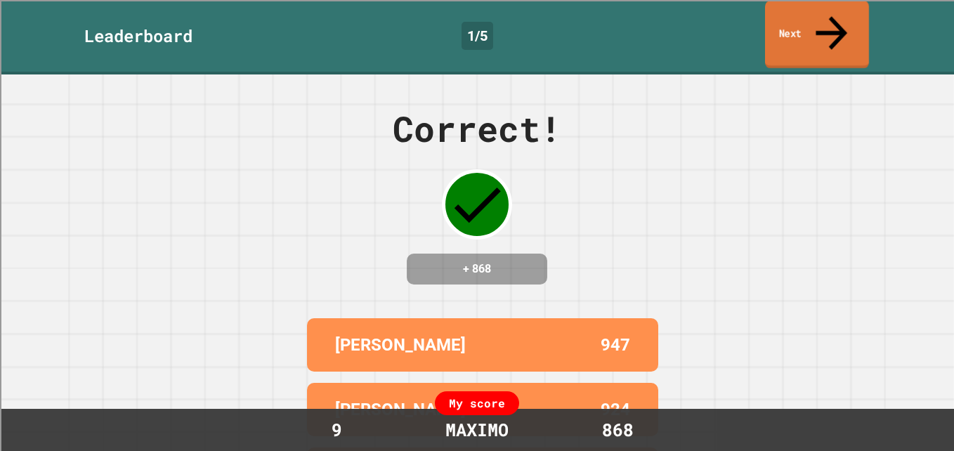
click at [843, 17] on link "Next" at bounding box center [817, 35] width 104 height 68
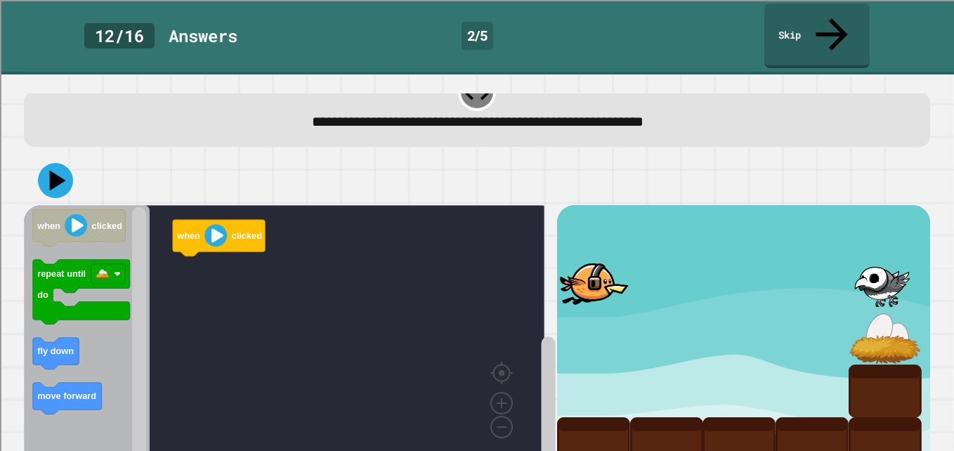
scroll to position [41, 0]
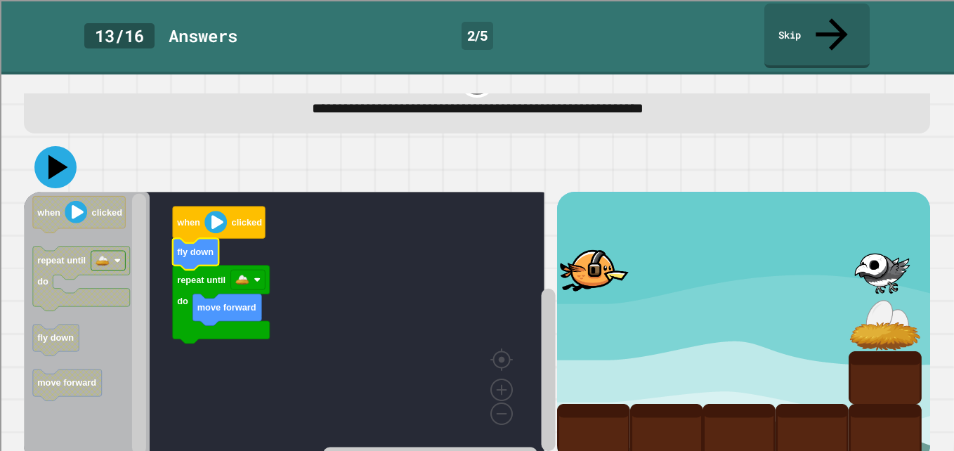
click at [65, 146] on icon at bounding box center [55, 167] width 42 height 42
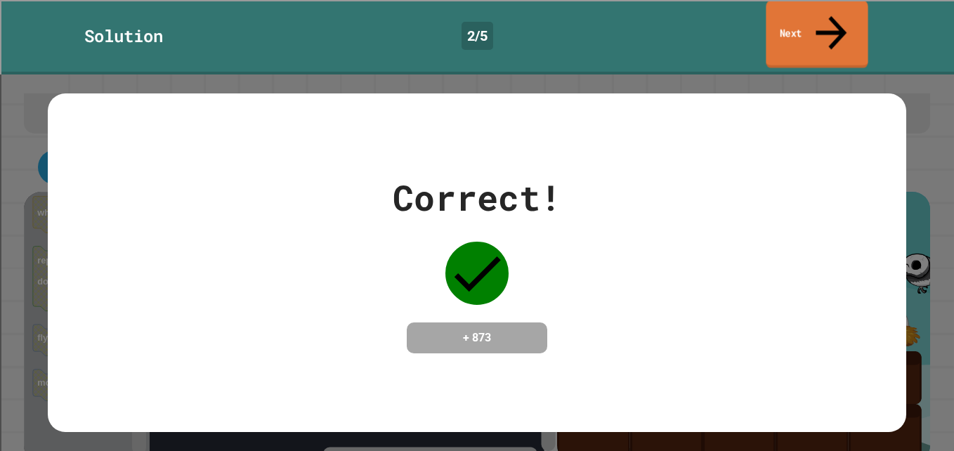
click at [822, 22] on link "Next" at bounding box center [817, 34] width 102 height 68
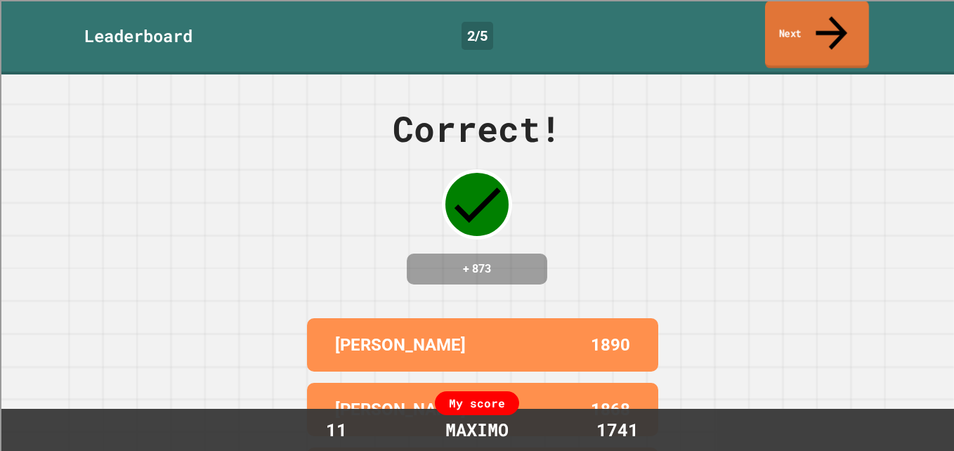
click at [822, 22] on link "Next" at bounding box center [817, 35] width 104 height 68
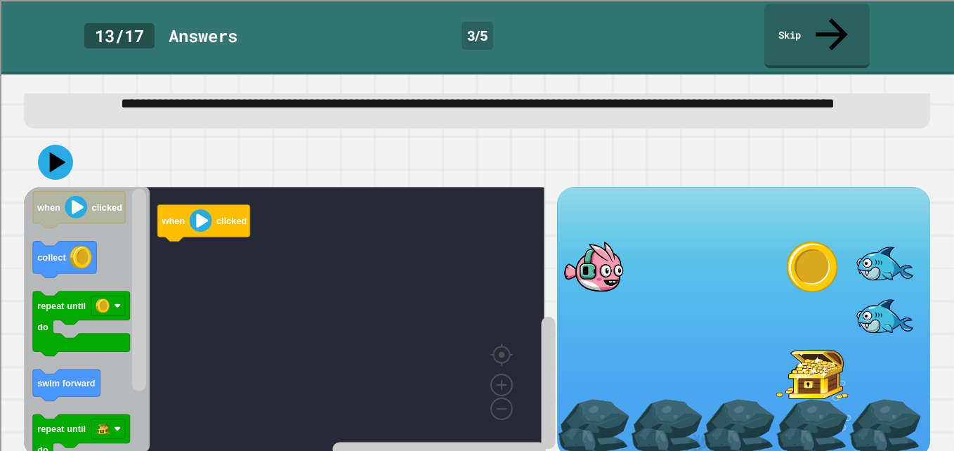
scroll to position [64, 0]
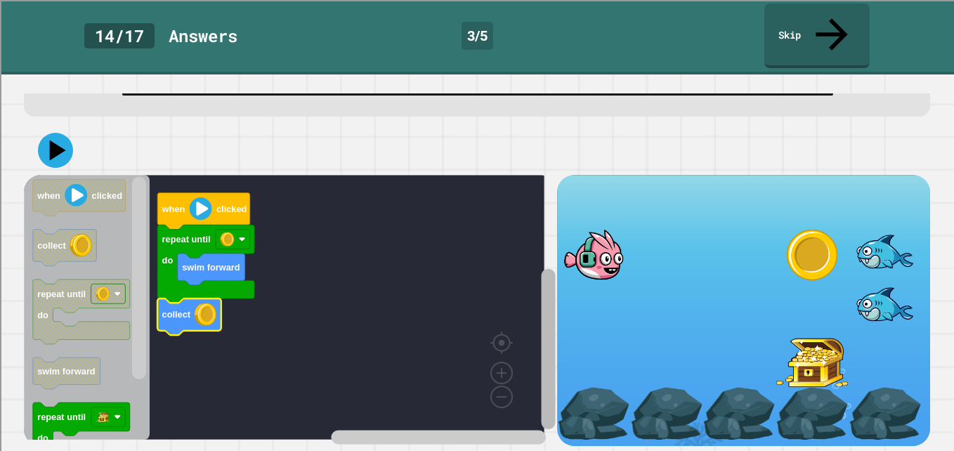
click at [541, 320] on rect "Blockly Workspace" at bounding box center [548, 349] width 14 height 160
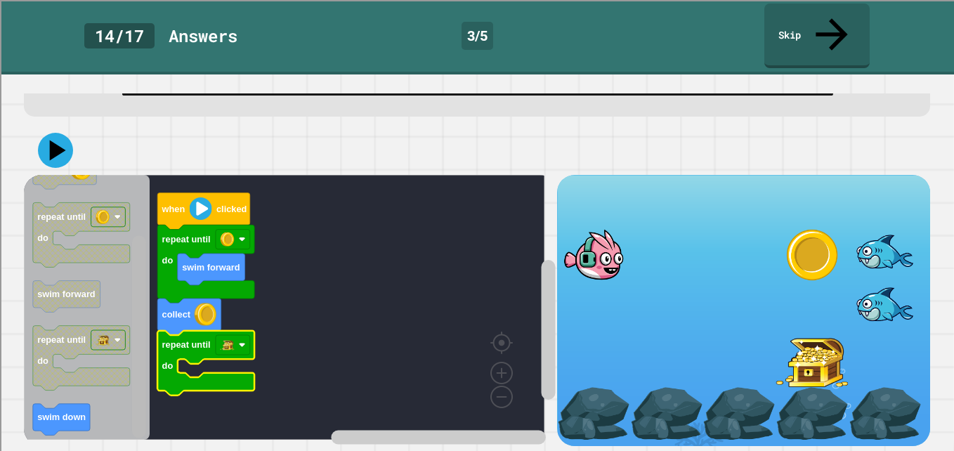
click at [143, 375] on rect "Blockly Workspace" at bounding box center [139, 336] width 14 height 202
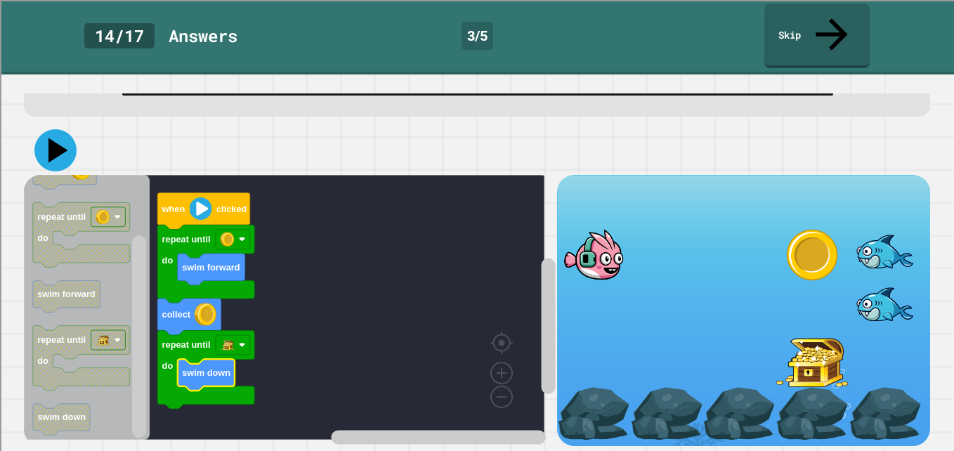
click at [58, 130] on icon at bounding box center [55, 150] width 42 height 42
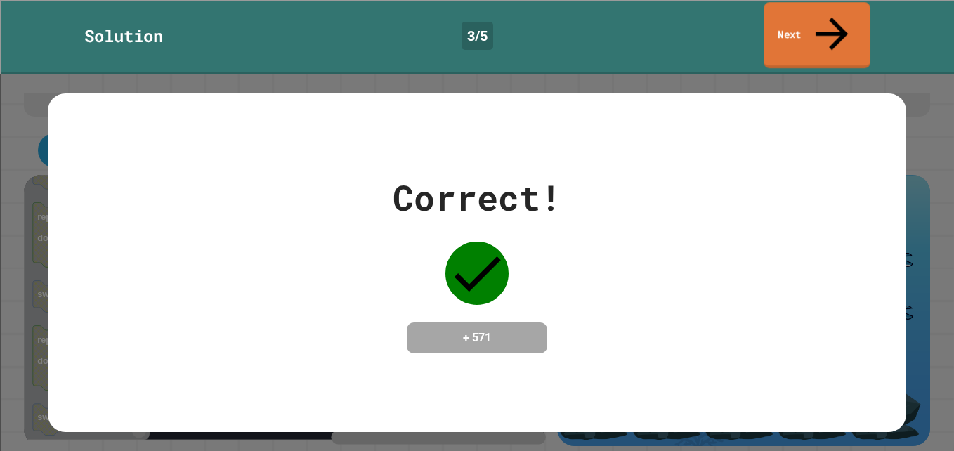
click at [786, 15] on link "Next" at bounding box center [817, 35] width 107 height 66
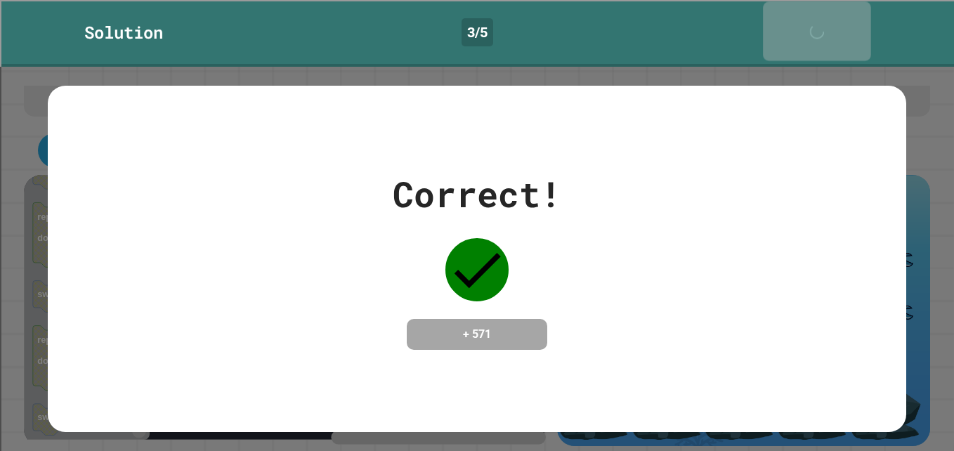
scroll to position [62, 0]
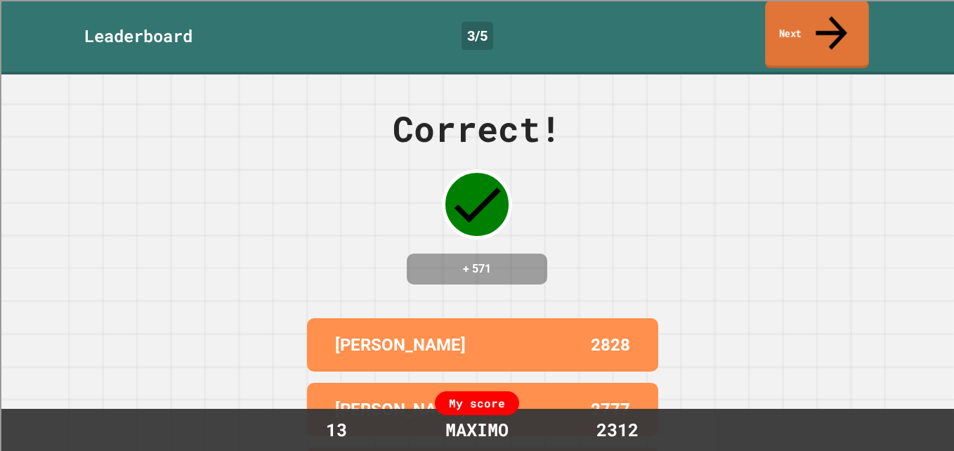
click at [790, 18] on link "Next" at bounding box center [817, 35] width 104 height 68
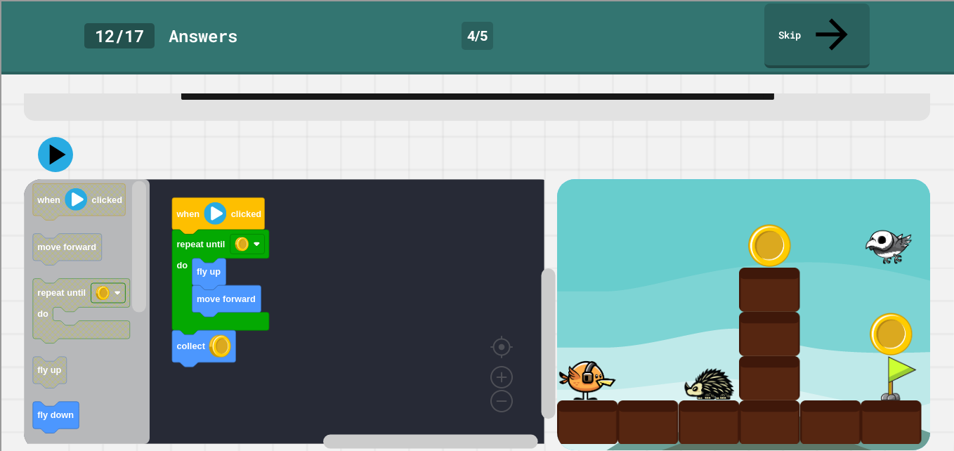
scroll to position [64, 0]
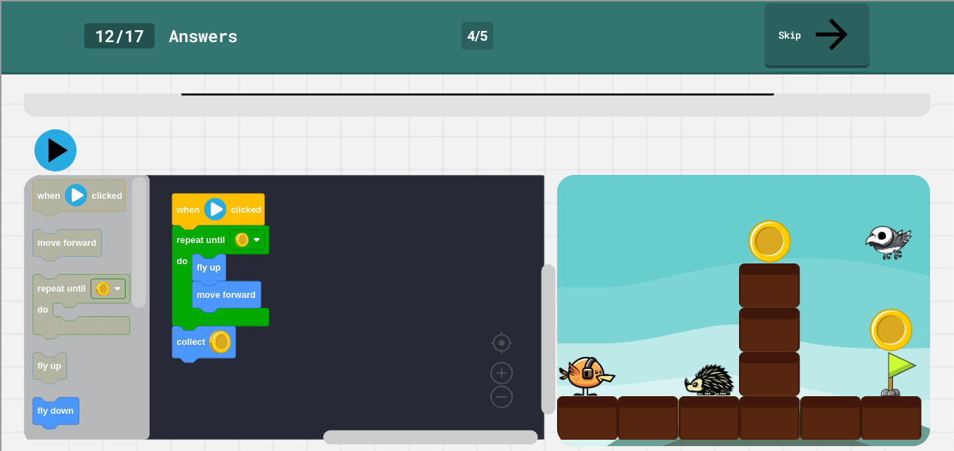
click at [62, 132] on icon at bounding box center [55, 150] width 42 height 42
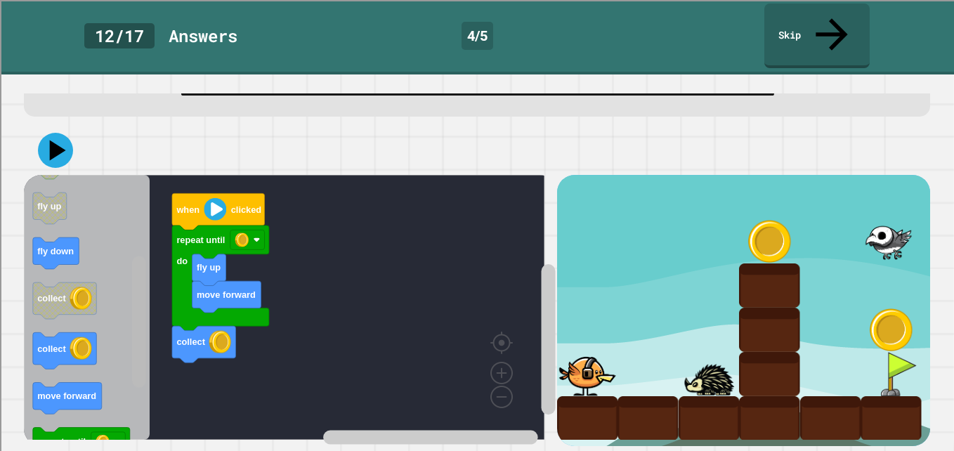
click at [136, 343] on rect "Blockly Workspace" at bounding box center [139, 321] width 14 height 131
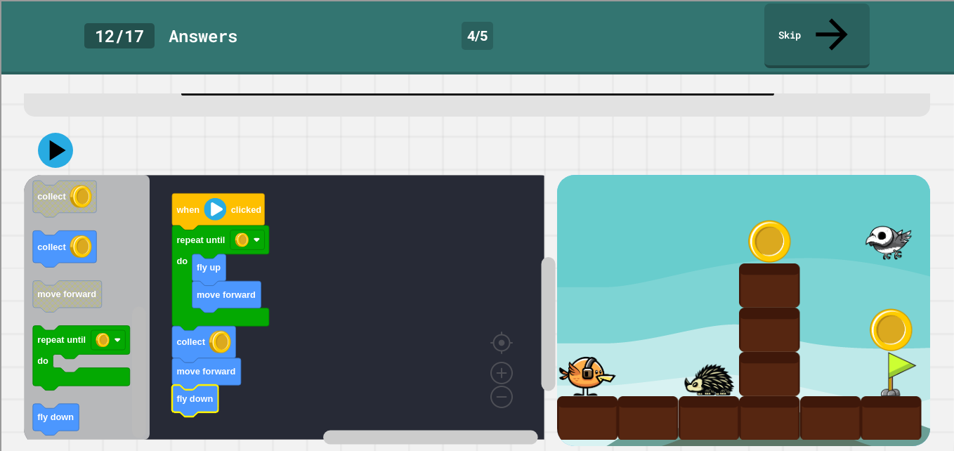
click at [133, 340] on rect "Blockly Workspace" at bounding box center [139, 372] width 14 height 131
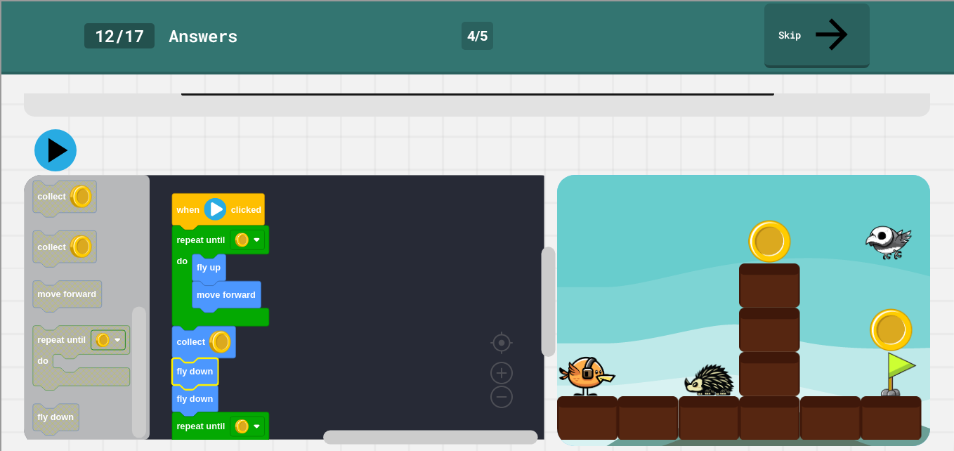
click at [43, 129] on icon at bounding box center [55, 150] width 42 height 42
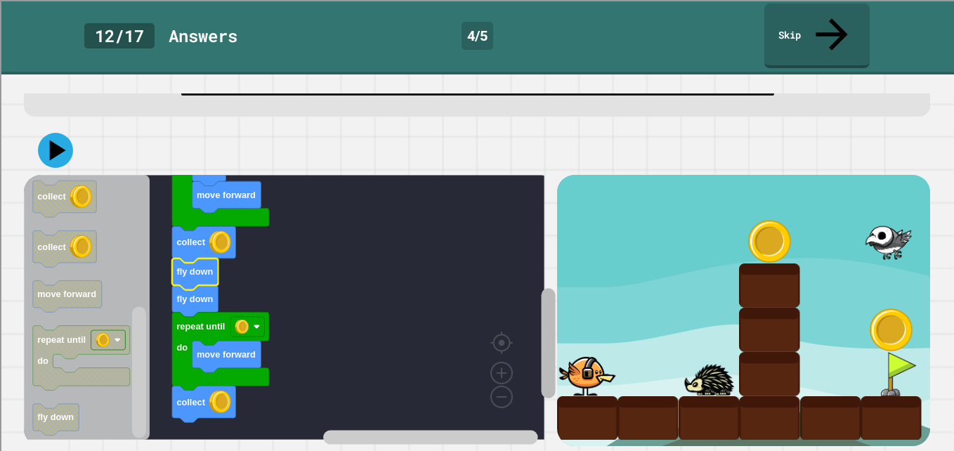
click at [540, 334] on icon "Blockly Workspace" at bounding box center [549, 323] width 18 height 247
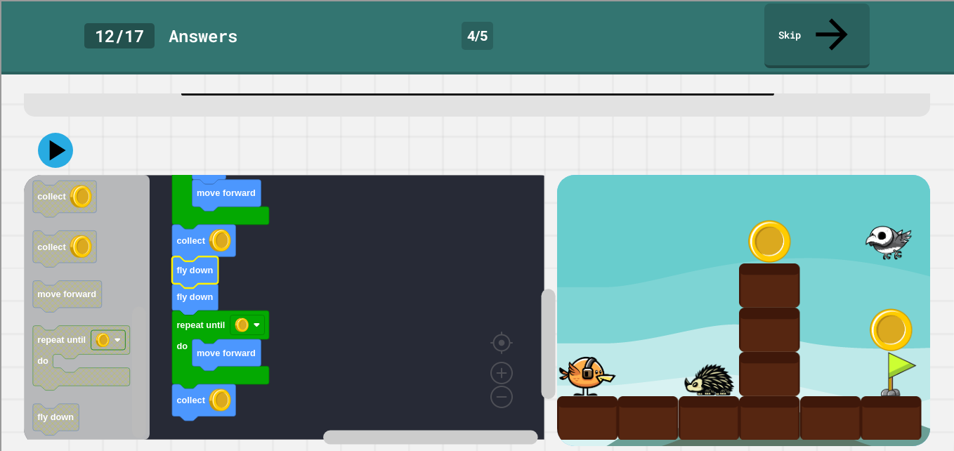
click at [130, 425] on div "move forward fly up repeat until do collect fly down fly down repeat until do m…" at bounding box center [477, 286] width 916 height 330
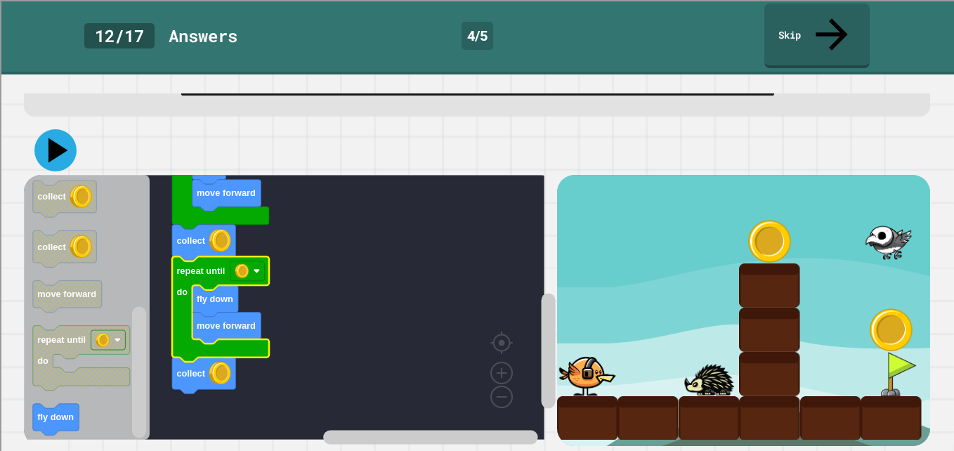
click at [62, 129] on icon at bounding box center [55, 150] width 42 height 42
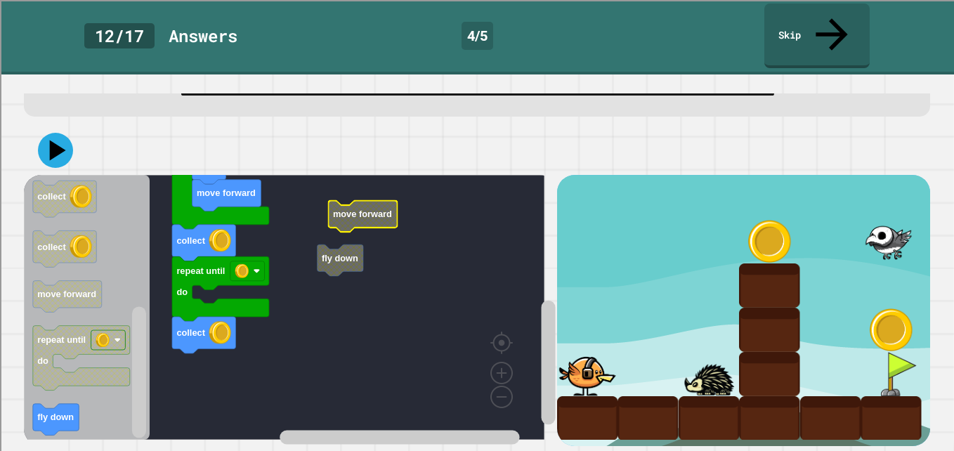
click at [355, 211] on icon "Blockly Workspace" at bounding box center [362, 217] width 69 height 32
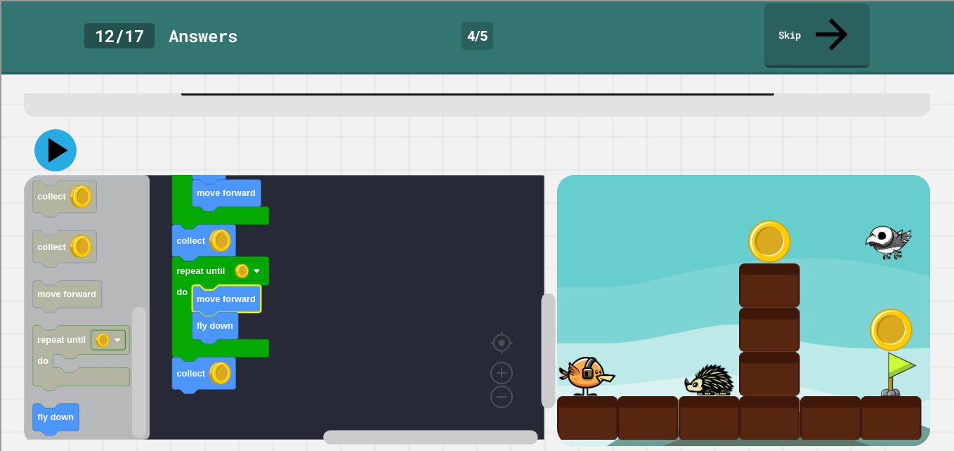
click at [51, 129] on icon at bounding box center [55, 150] width 42 height 42
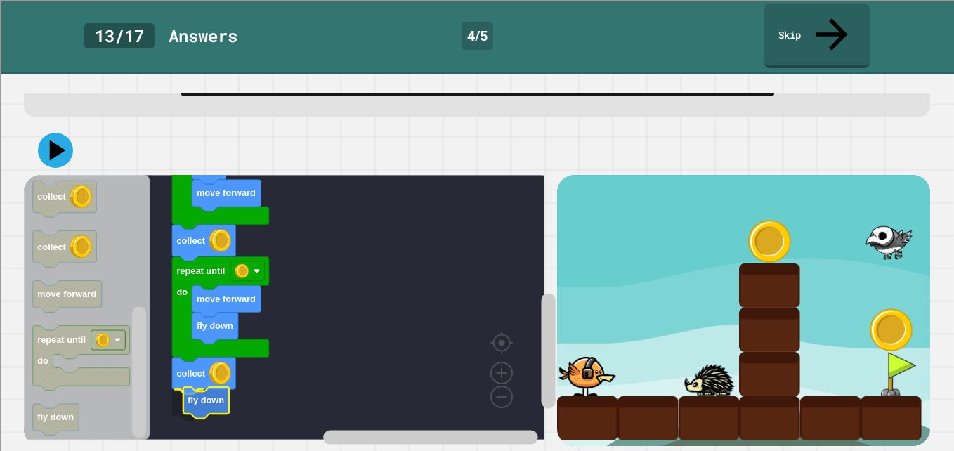
click at [882, 319] on div at bounding box center [891, 330] width 61 height 44
click at [871, 352] on div at bounding box center [891, 374] width 61 height 44
click at [877, 355] on div at bounding box center [891, 374] width 61 height 44
click at [67, 148] on icon at bounding box center [55, 150] width 42 height 42
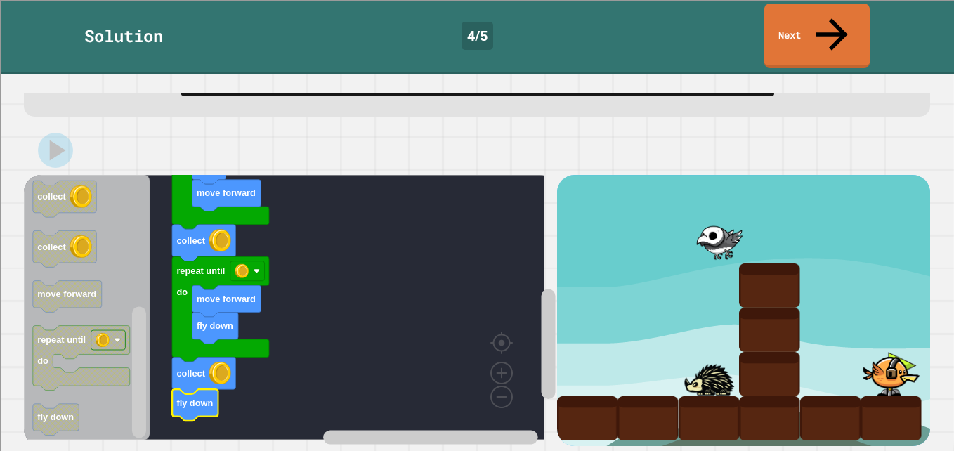
click at [855, 30] on link "Next" at bounding box center [816, 36] width 105 height 65
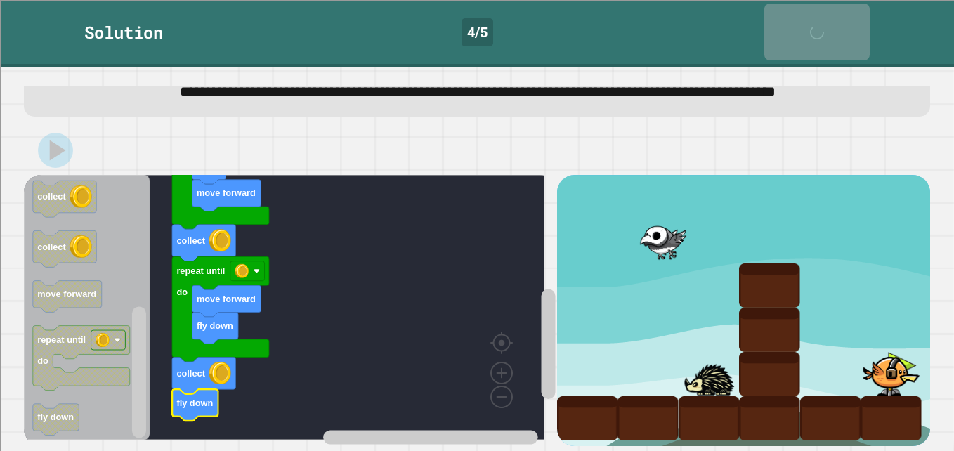
scroll to position [62, 0]
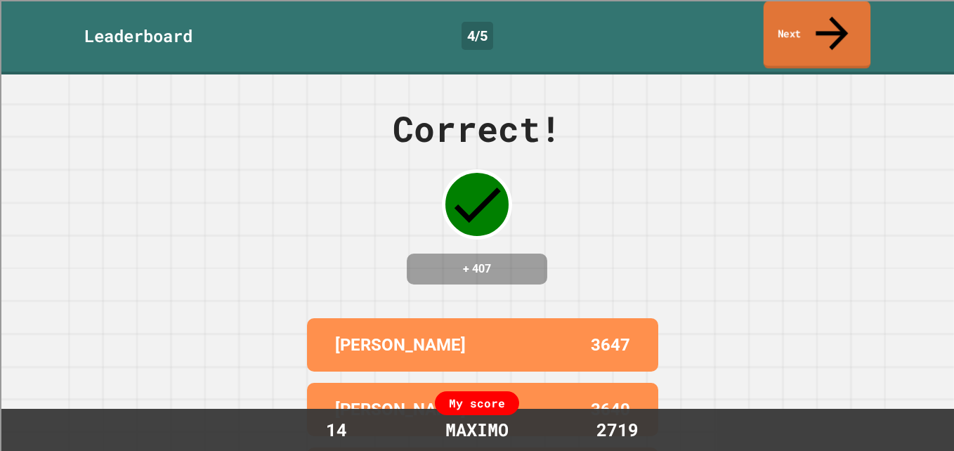
click at [814, 22] on link "Next" at bounding box center [817, 35] width 107 height 68
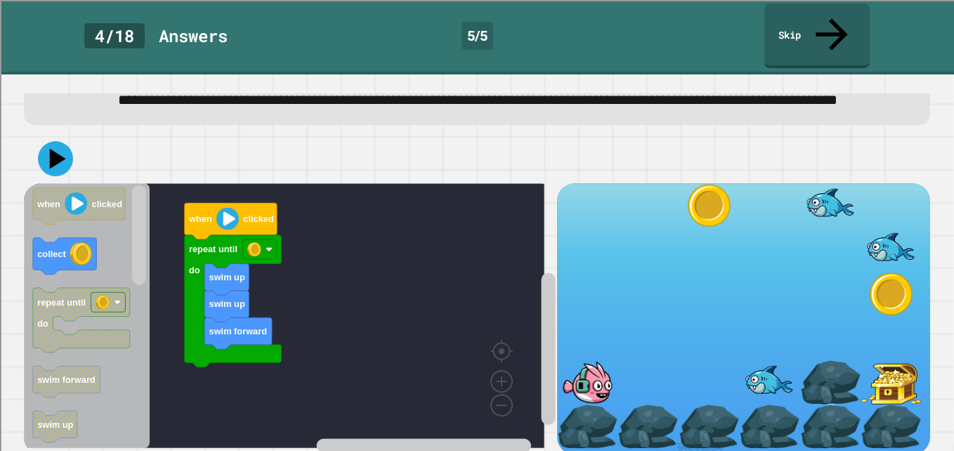
scroll to position [64, 0]
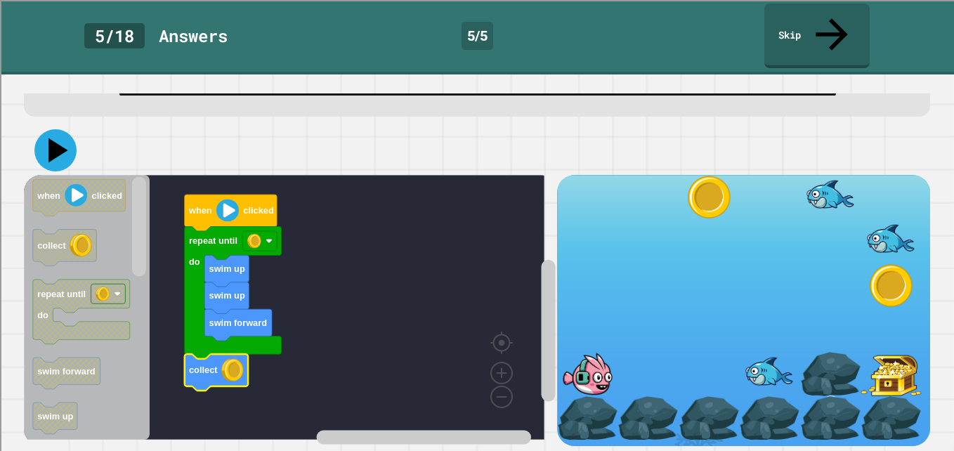
click at [60, 138] on icon at bounding box center [58, 150] width 20 height 25
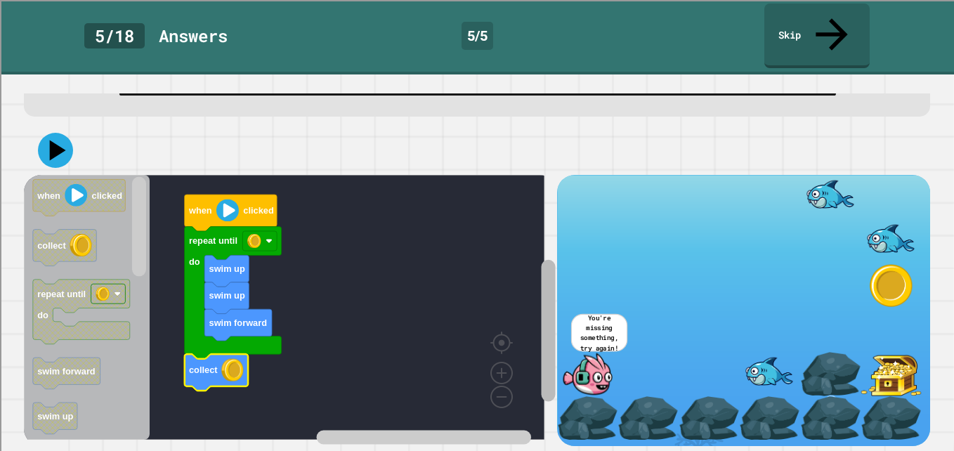
click at [541, 365] on rect "Blockly Workspace" at bounding box center [548, 331] width 14 height 142
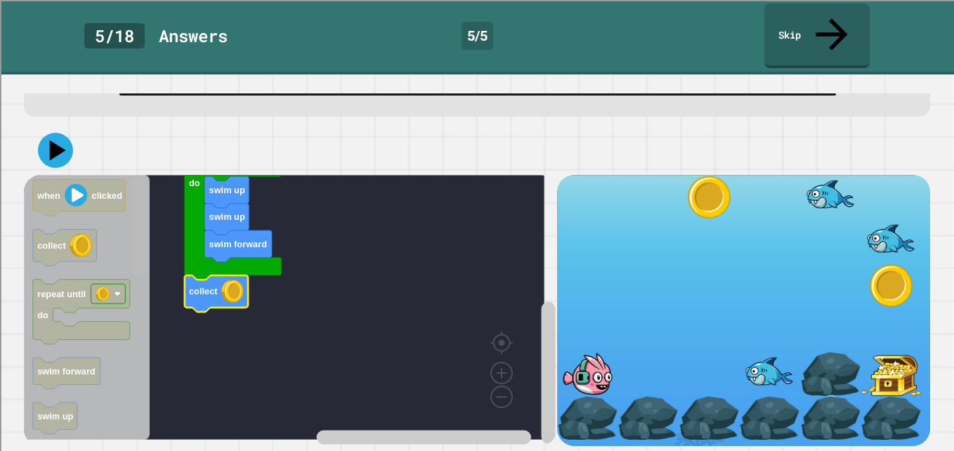
click at [142, 247] on g "Blockly Workspace" at bounding box center [139, 307] width 18 height 261
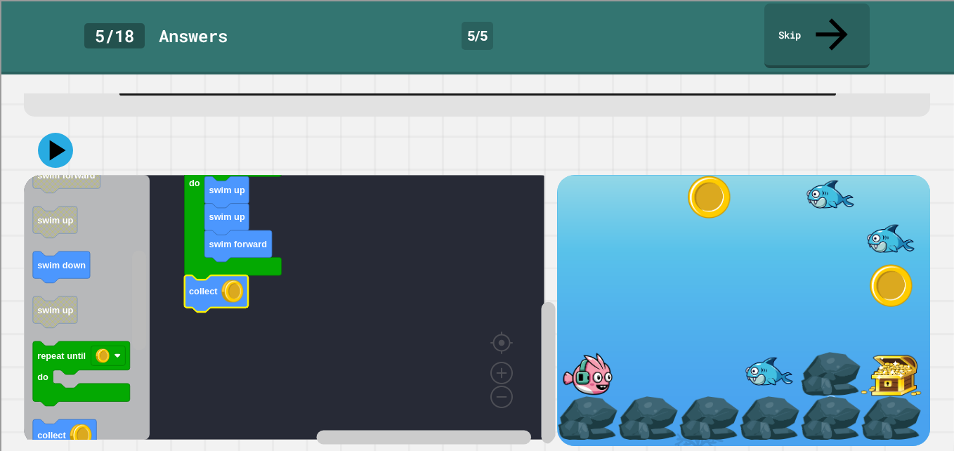
click at [157, 322] on div "swim forward swim up swim up repeat until do collect when clicked when clicked …" at bounding box center [290, 310] width 533 height 271
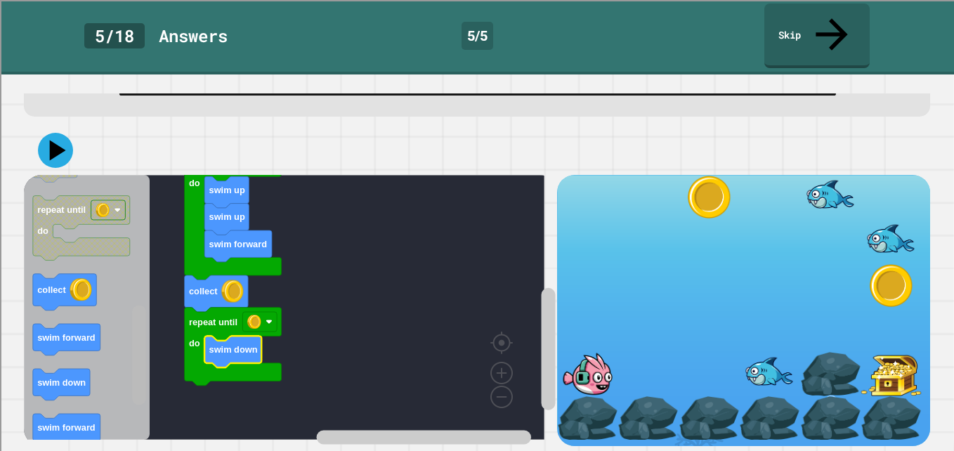
click at [137, 333] on rect "Blockly Workspace" at bounding box center [139, 356] width 14 height 100
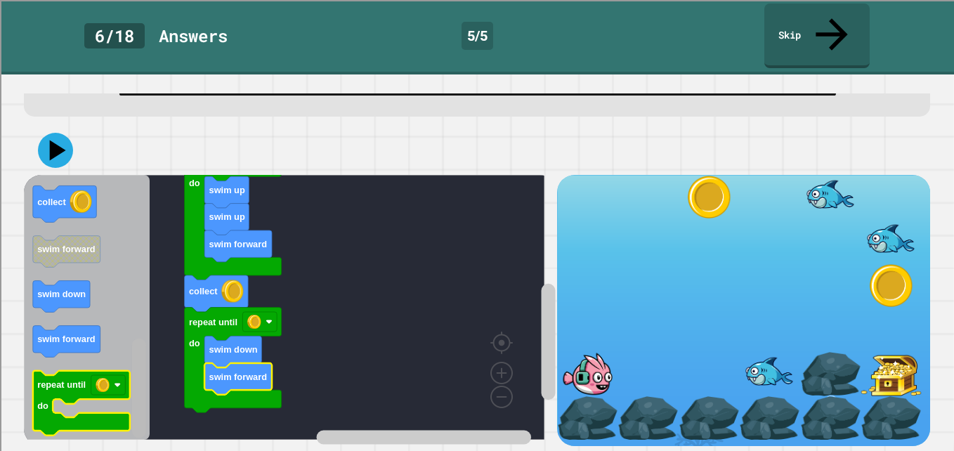
click at [104, 391] on div "swim forward swim up swim up repeat until do collect repeat until do swim down …" at bounding box center [290, 310] width 533 height 271
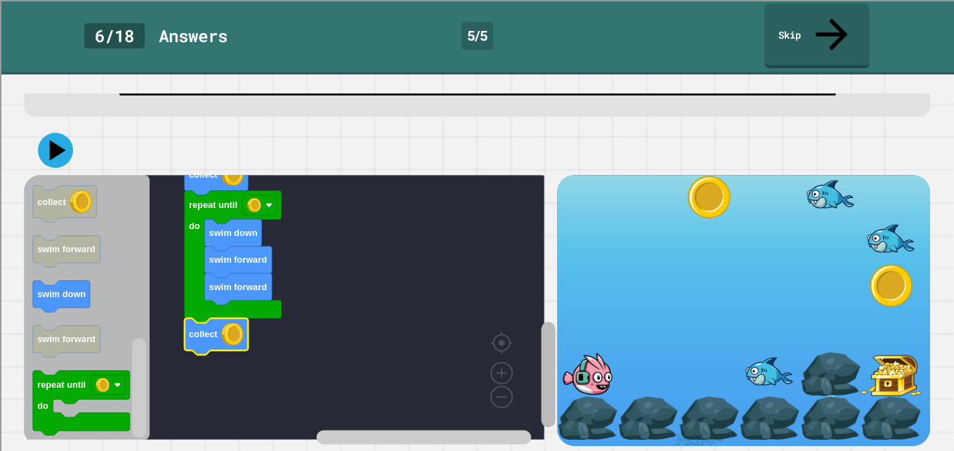
click at [524, 346] on div "swim forward swim up swim up repeat until do collect repeat until do swim down …" at bounding box center [290, 310] width 533 height 271
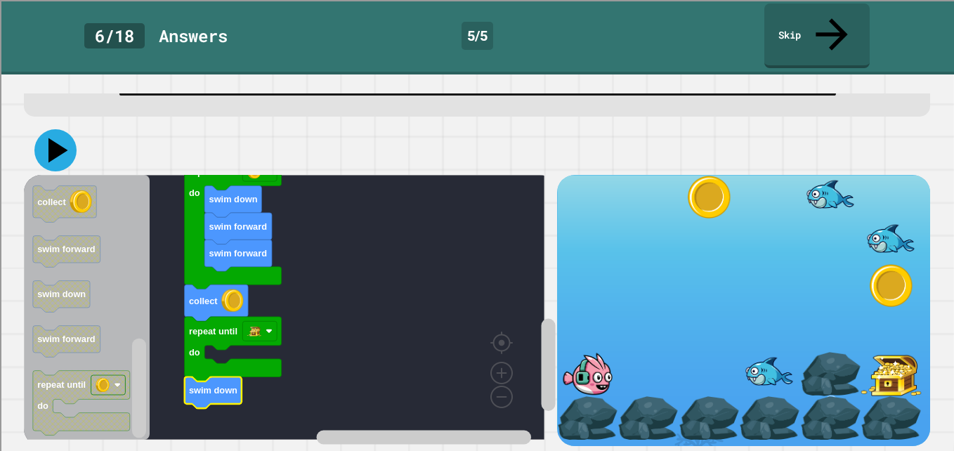
click at [57, 144] on icon at bounding box center [55, 150] width 42 height 42
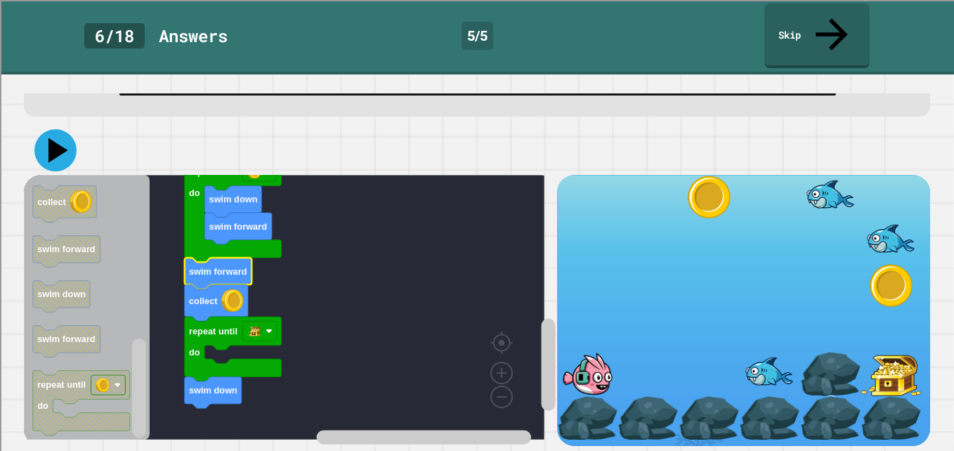
click at [60, 139] on icon at bounding box center [58, 150] width 20 height 25
